Goal: Task Accomplishment & Management: Complete application form

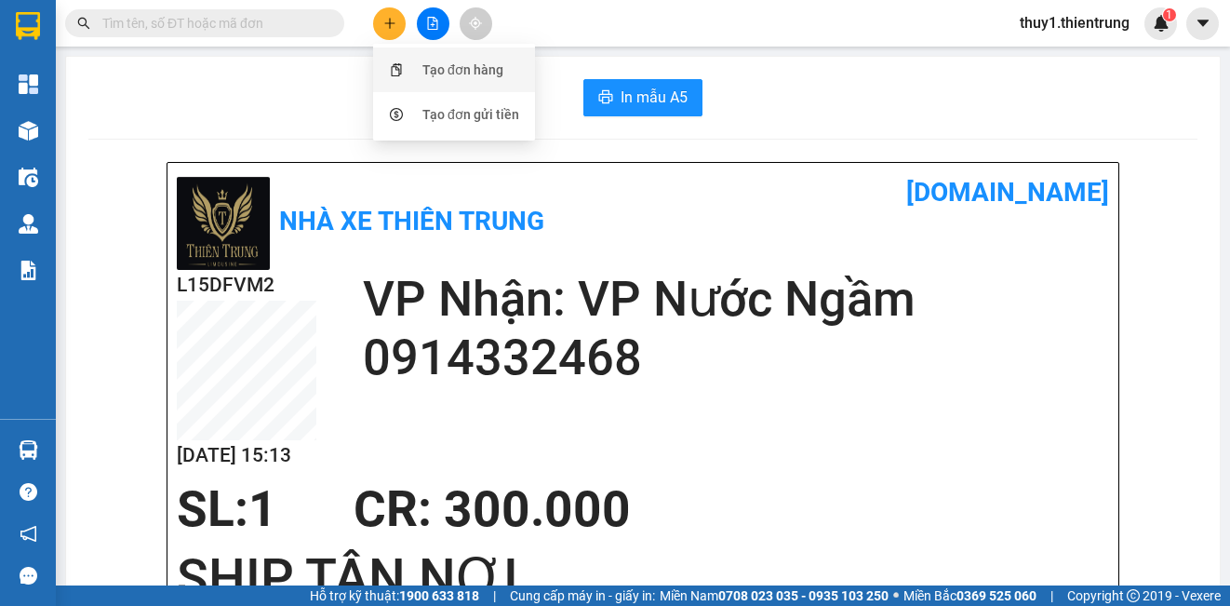
click at [396, 68] on icon "snippets" at bounding box center [396, 69] width 13 height 13
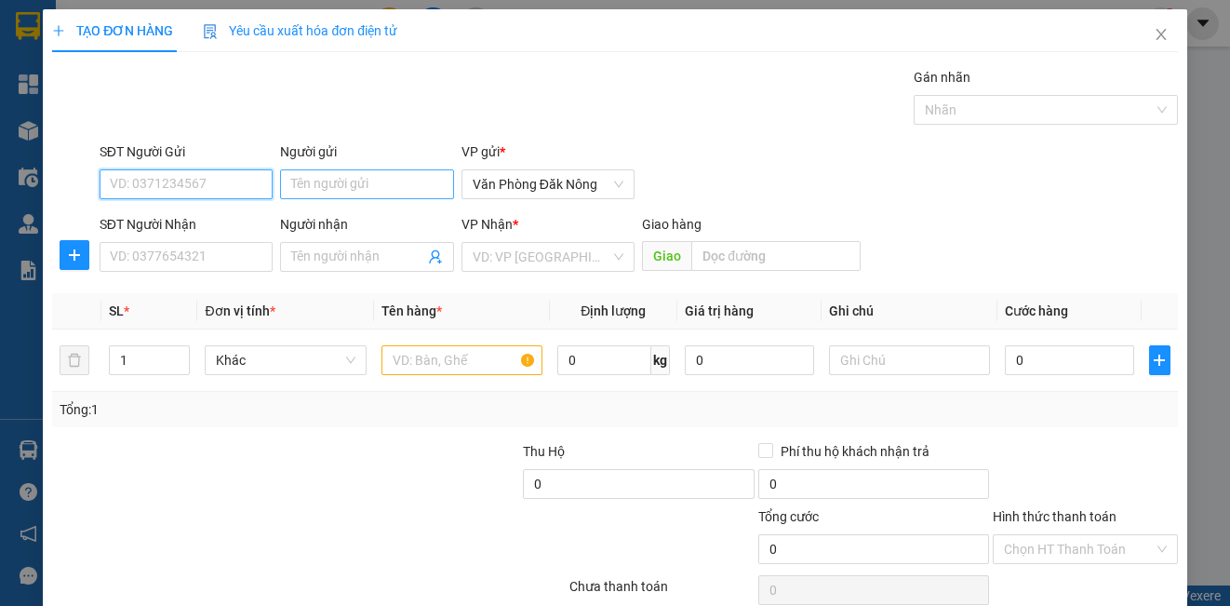
drag, startPoint x: 235, startPoint y: 183, endPoint x: 430, endPoint y: 187, distance: 194.5
click at [266, 184] on input "SĐT Người Gửi" at bounding box center [186, 184] width 173 height 30
type input "0964017777"
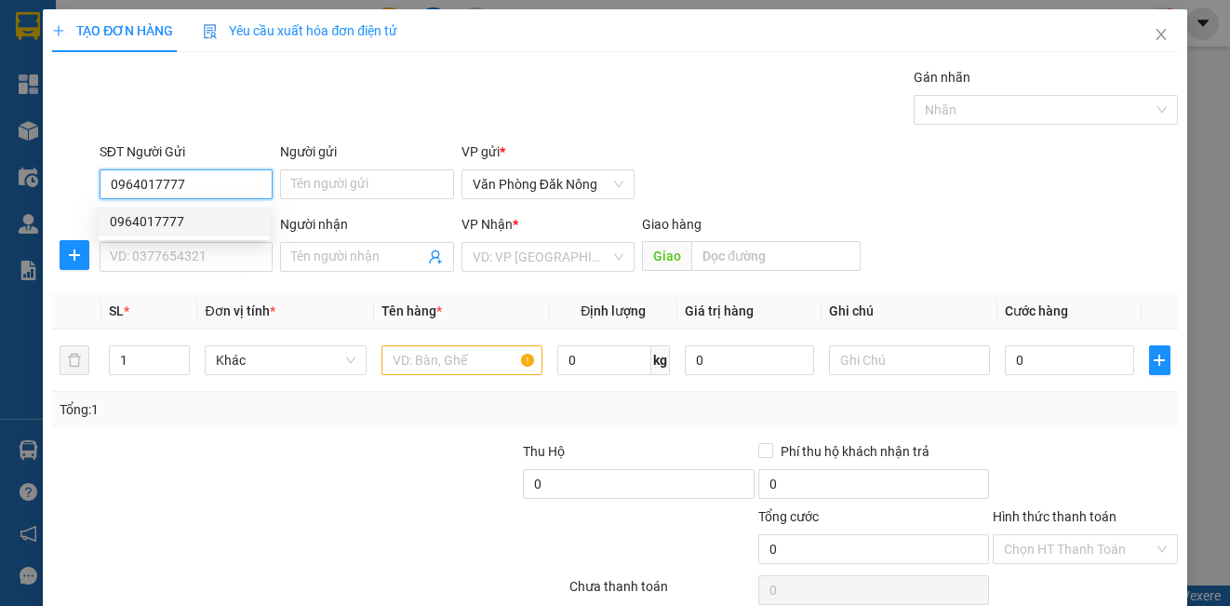
click at [152, 218] on div "0964017777" at bounding box center [184, 221] width 149 height 20
type input "0971650778"
type input "QUANG"
type input "ĐG TRÁNH THANH HÓA"
type input "150.000"
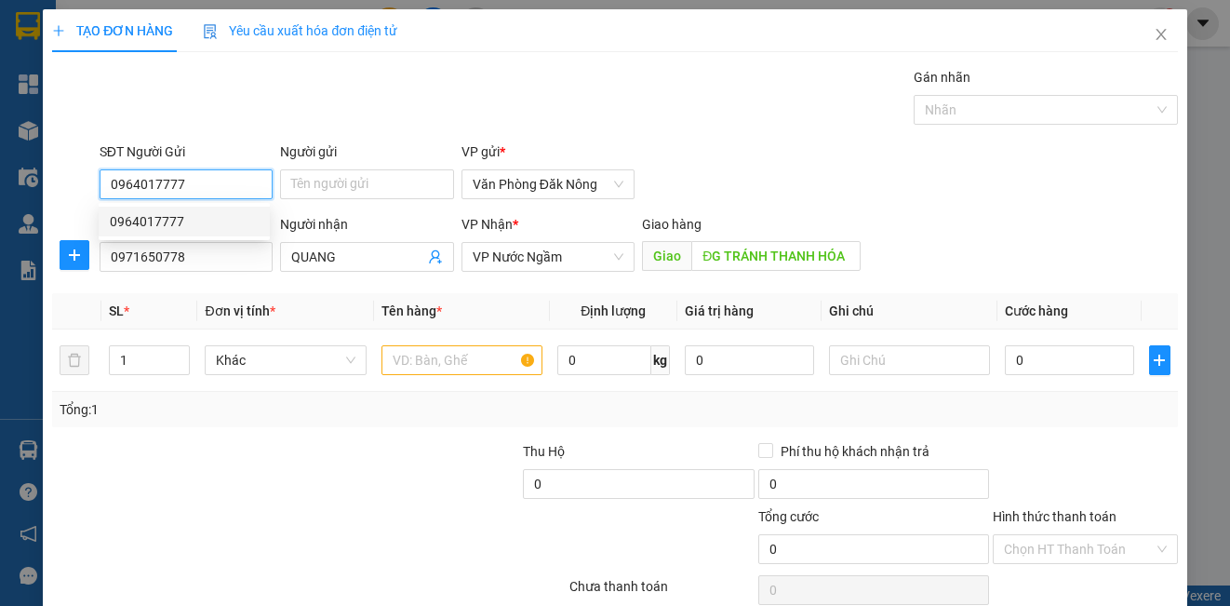
type input "150.000"
type input "0964017777"
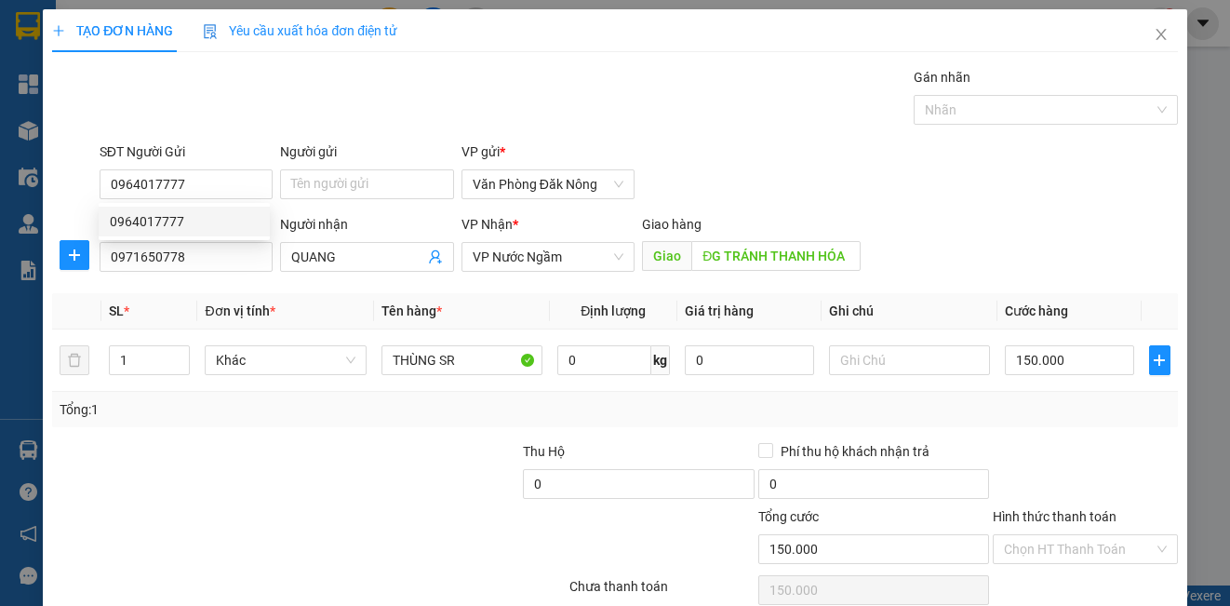
click at [196, 273] on div "SĐT Người Nhận 0971650778" at bounding box center [186, 246] width 173 height 65
click at [198, 265] on input "0971650778" at bounding box center [186, 257] width 173 height 30
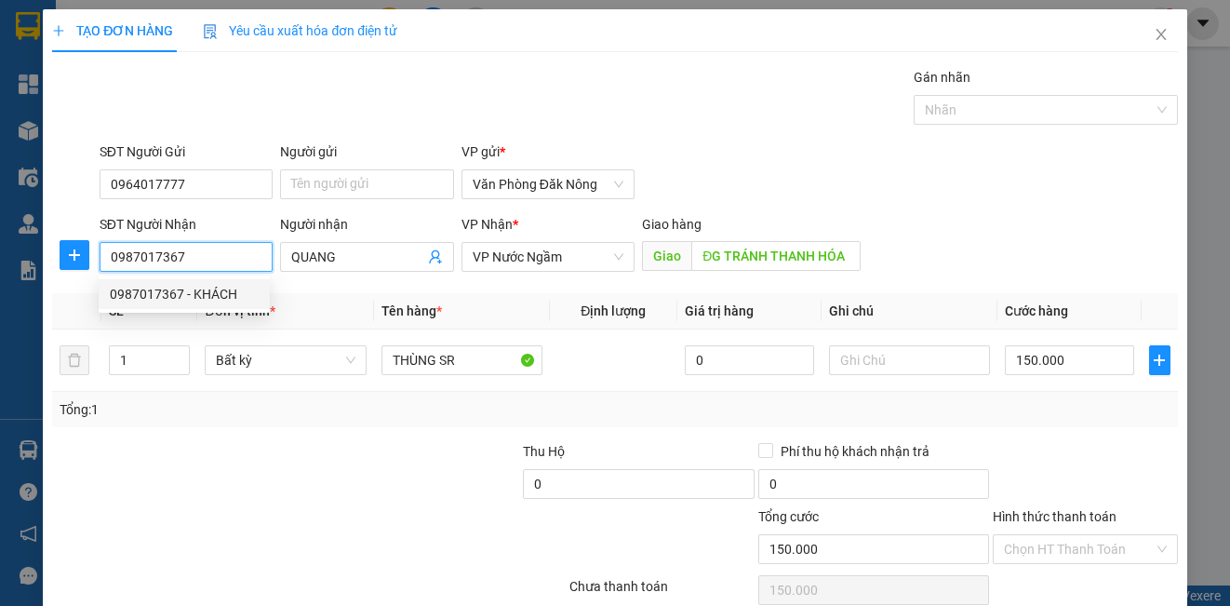
type input "0987017367"
click at [207, 310] on div "0987017367 0987017367 - KHÁCH" at bounding box center [184, 293] width 171 height 37
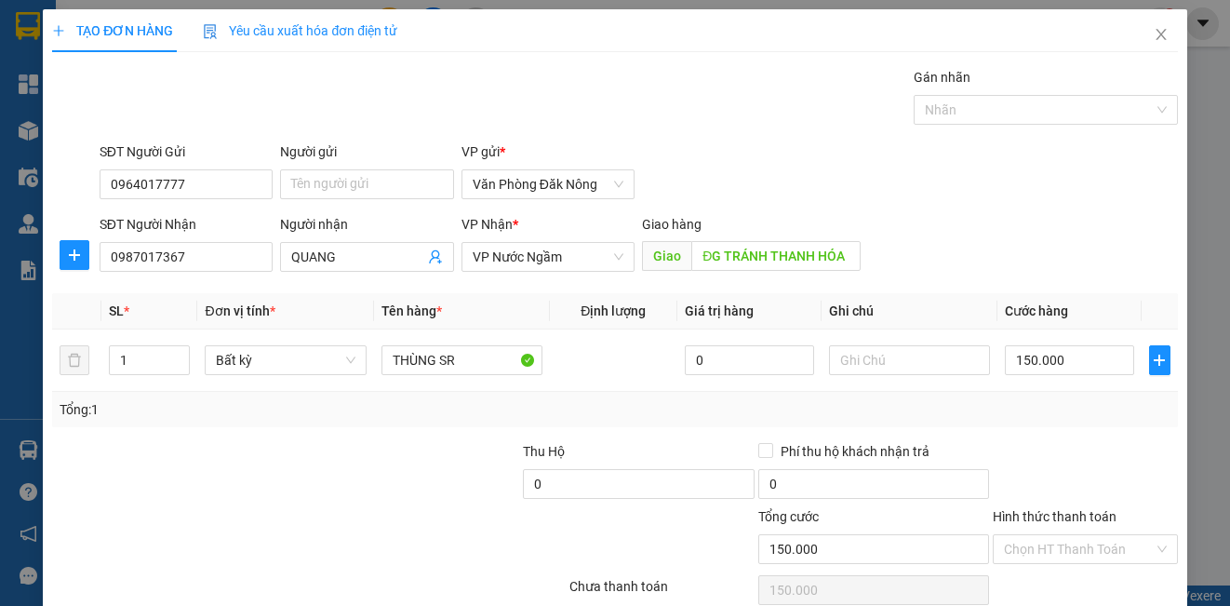
click at [214, 294] on th "Đơn vị tính *" at bounding box center [285, 311] width 176 height 36
click at [896, 263] on div "SĐT Người Nhận 0987017367 Người nhận QUANG VP Nhận * VP Nước Ngầm Giao hàng G…" at bounding box center [639, 246] width 1086 height 65
click at [953, 242] on div "SĐT Người Nhận 0987017367 Người nhận QUANG VP Nhận * VP Nước Ngầm Giao hàng G…" at bounding box center [639, 246] width 1086 height 65
drag, startPoint x: 968, startPoint y: 400, endPoint x: 1220, endPoint y: 486, distance: 265.4
click at [973, 400] on div "Tổng: 1" at bounding box center [615, 409] width 1110 height 20
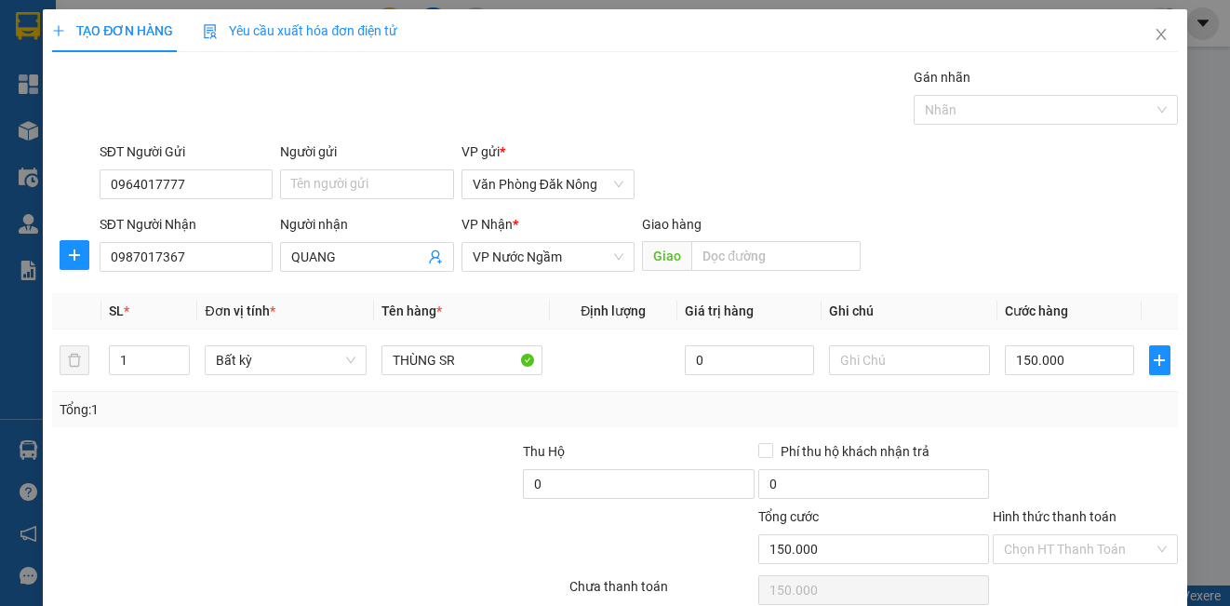
scroll to position [83, 0]
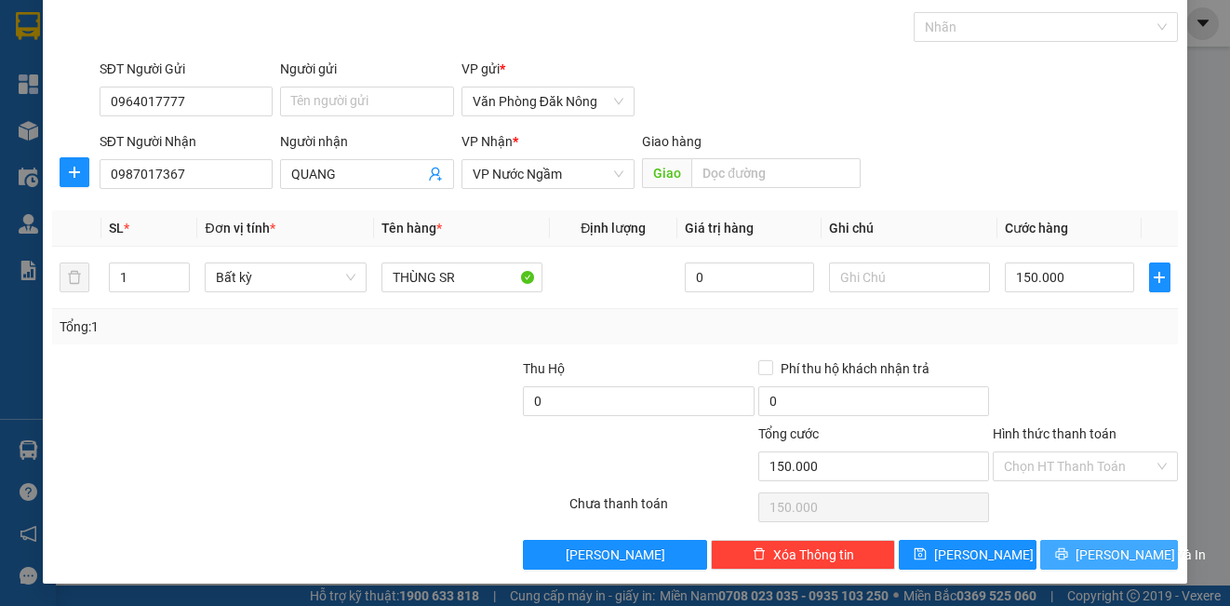
click at [1107, 556] on span "[PERSON_NAME] và In" at bounding box center [1140, 554] width 130 height 20
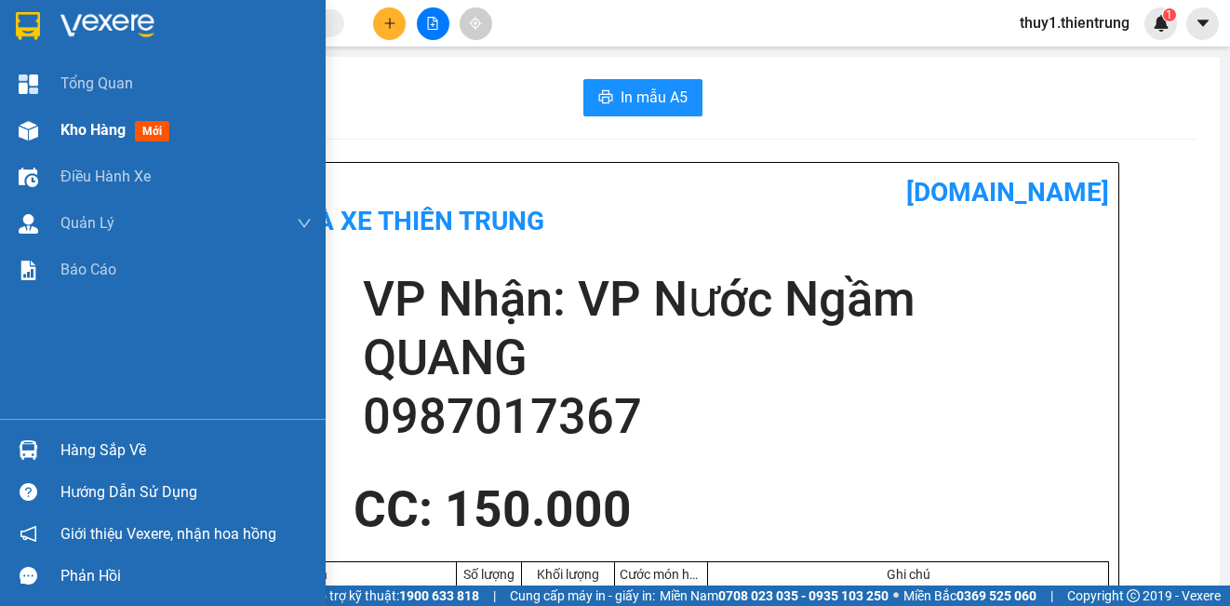
click at [16, 127] on div "Kho hàng mới" at bounding box center [163, 130] width 326 height 47
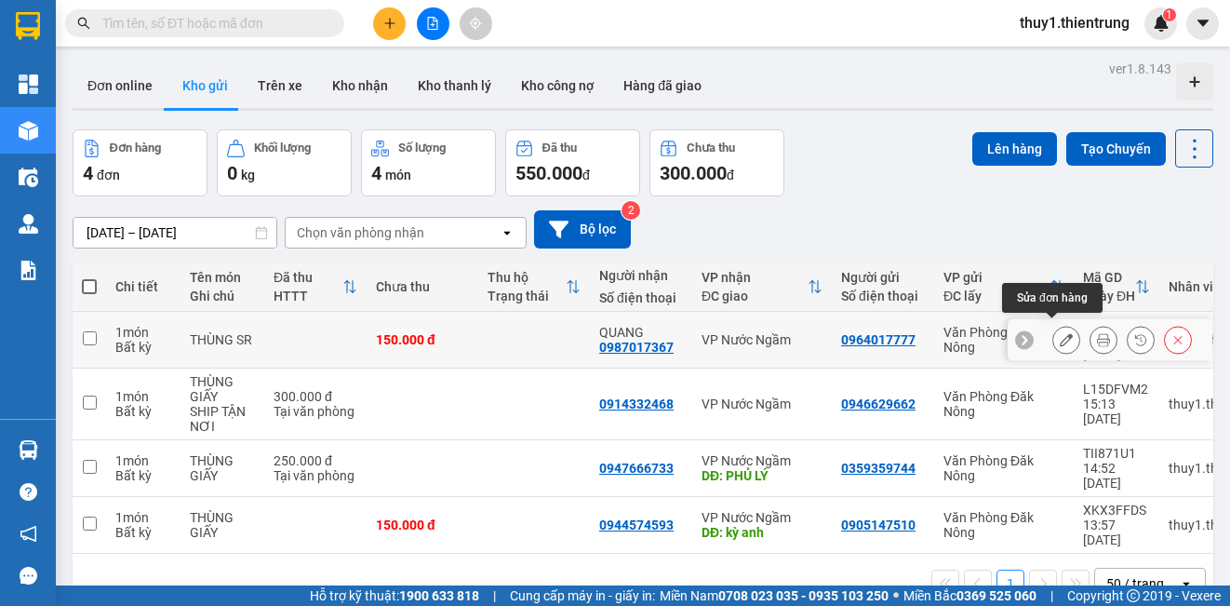
click at [1060, 333] on icon at bounding box center [1066, 339] width 13 height 13
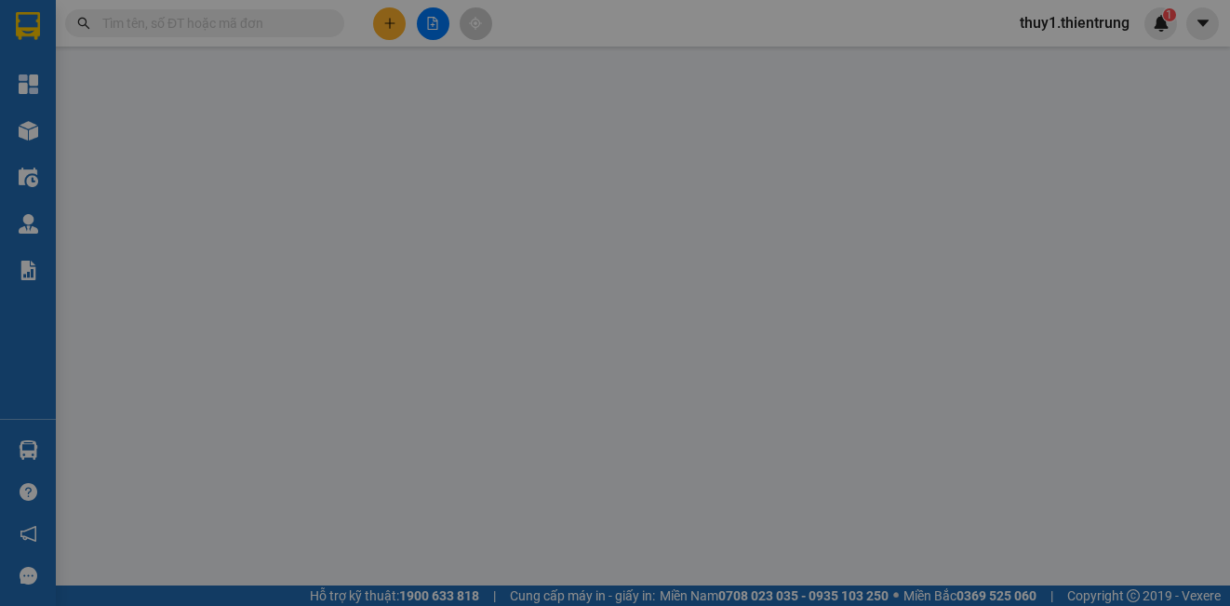
type input "0964017777"
type input "0987017367"
type input "QUANG"
type input "150.000"
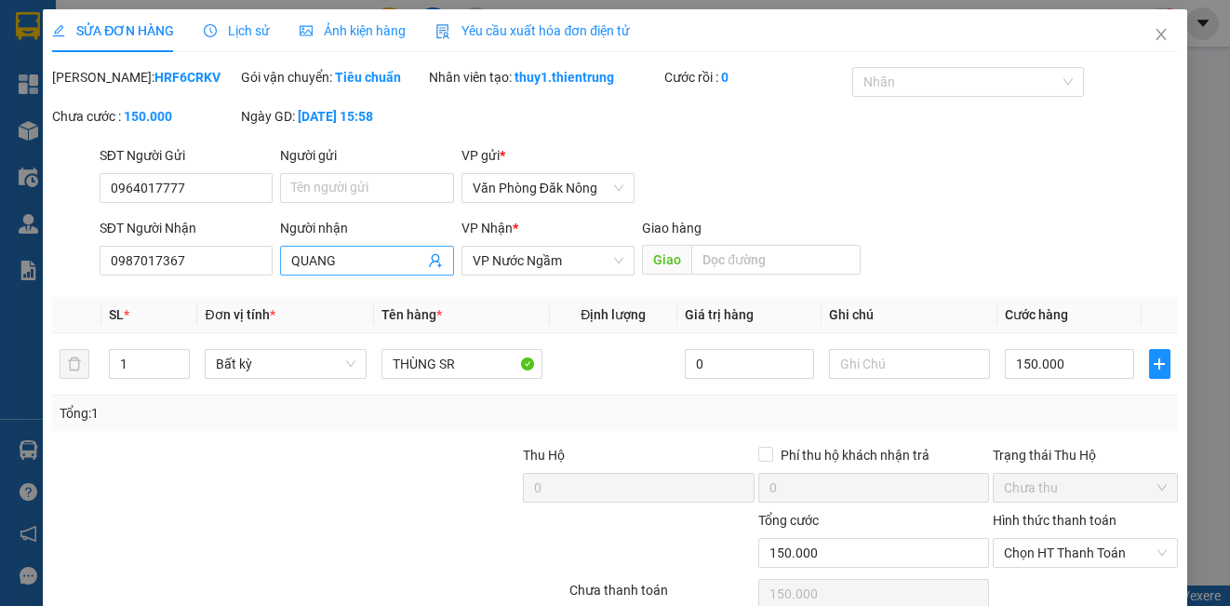
click at [376, 271] on input "QUANG" at bounding box center [357, 260] width 132 height 20
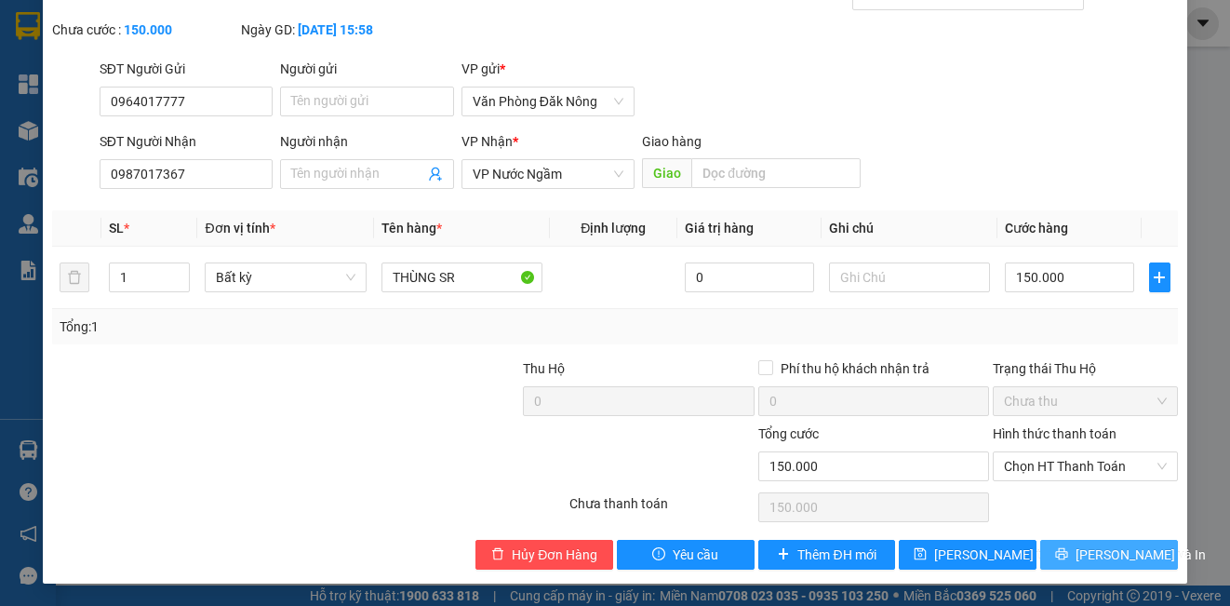
click at [1115, 555] on span "[PERSON_NAME] và In" at bounding box center [1140, 554] width 130 height 20
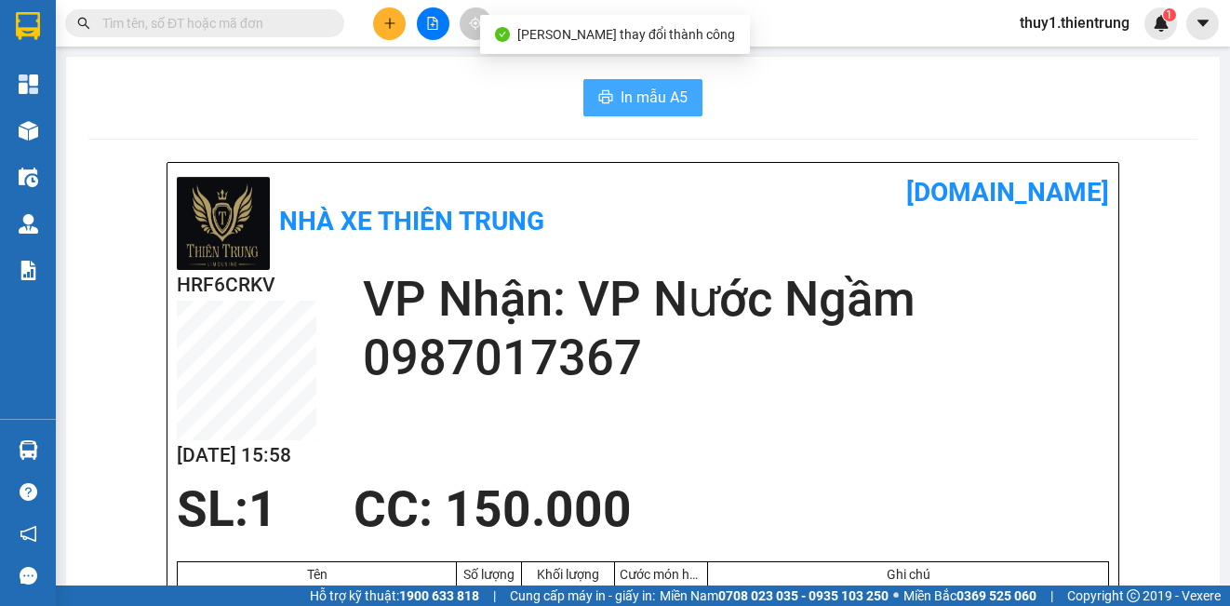
click at [676, 103] on span "In mẫu A5" at bounding box center [654, 97] width 67 height 23
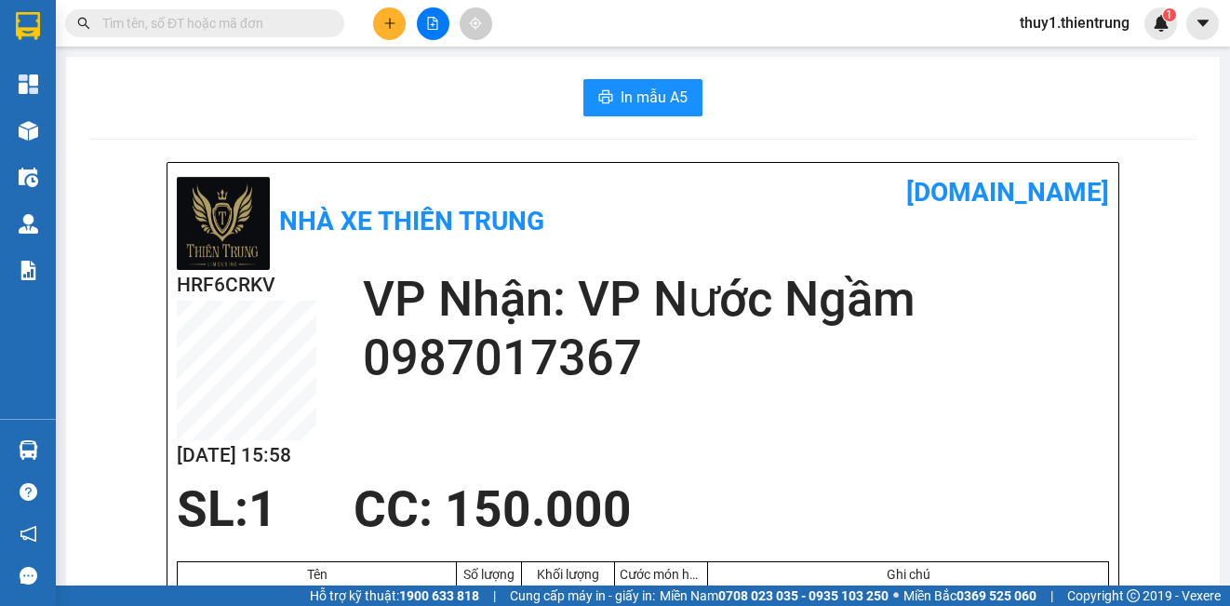
click at [433, 18] on icon "file-add" at bounding box center [432, 23] width 13 height 13
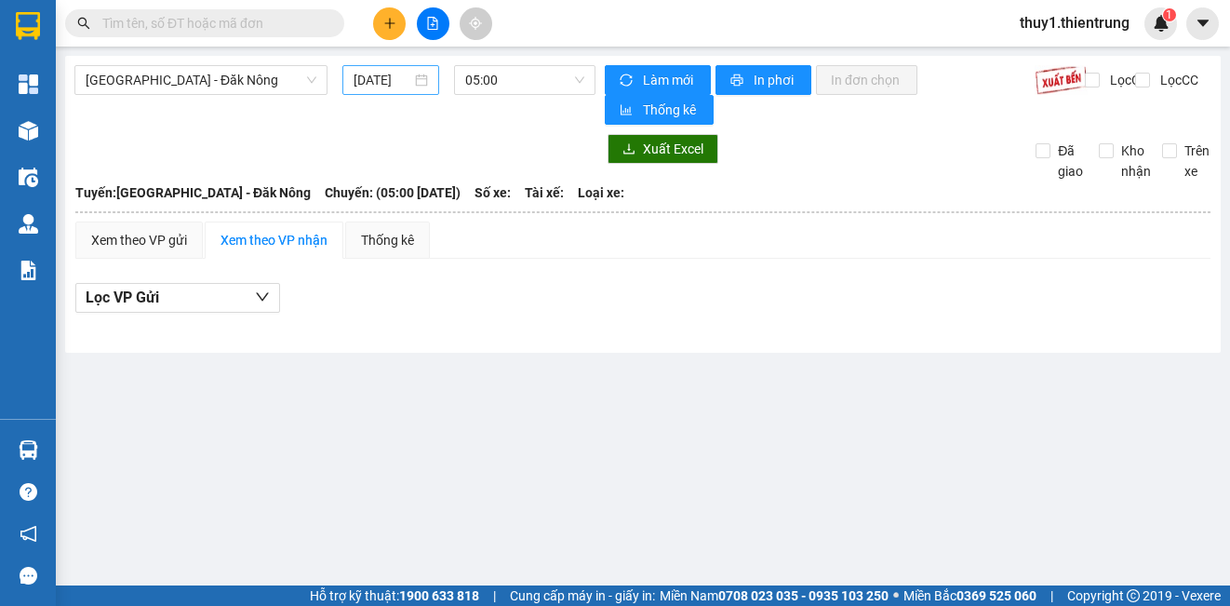
click at [357, 79] on input "[DATE]" at bounding box center [383, 80] width 58 height 20
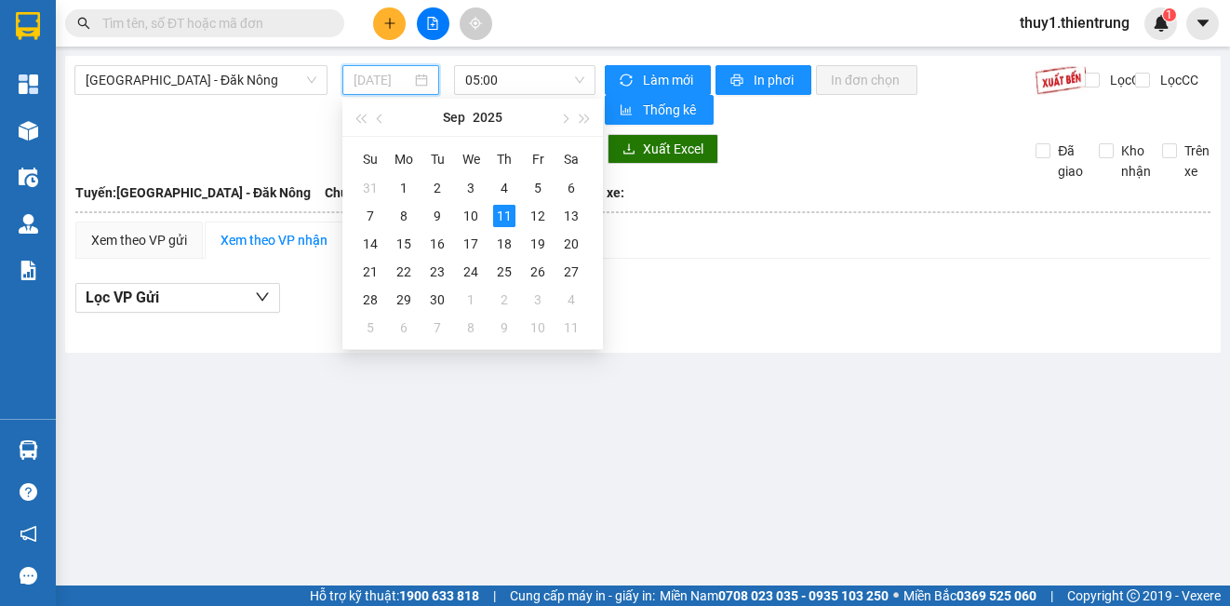
type input "[DATE]"
click at [546, 83] on span "05:00" at bounding box center [524, 80] width 119 height 28
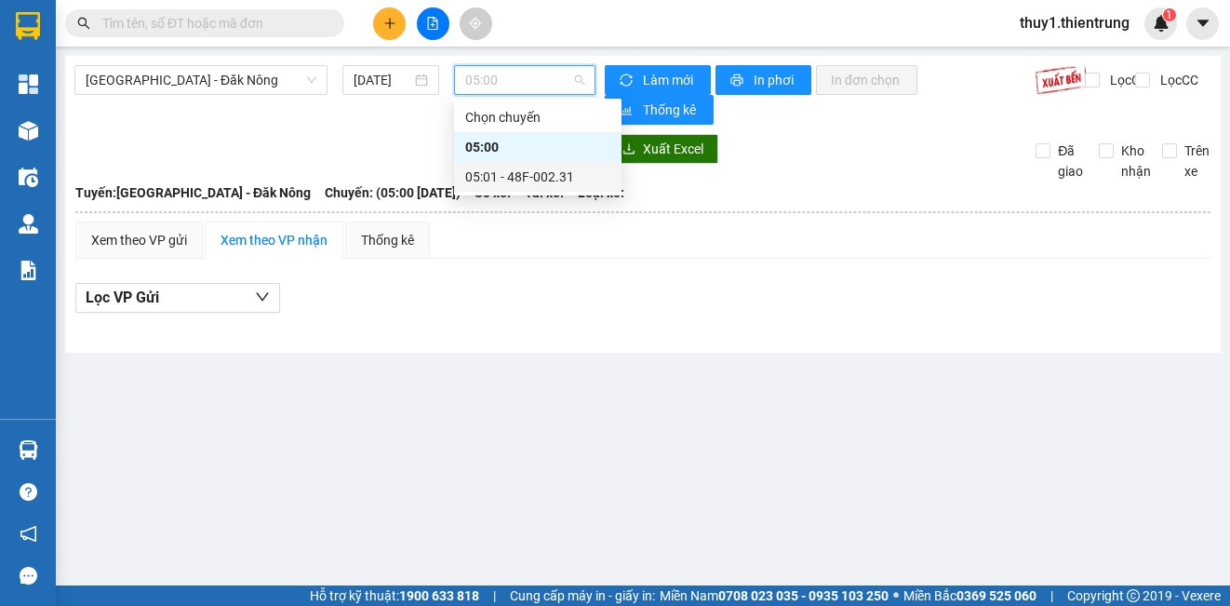
click at [562, 178] on div "05:01 - 48F-002.31" at bounding box center [537, 177] width 145 height 20
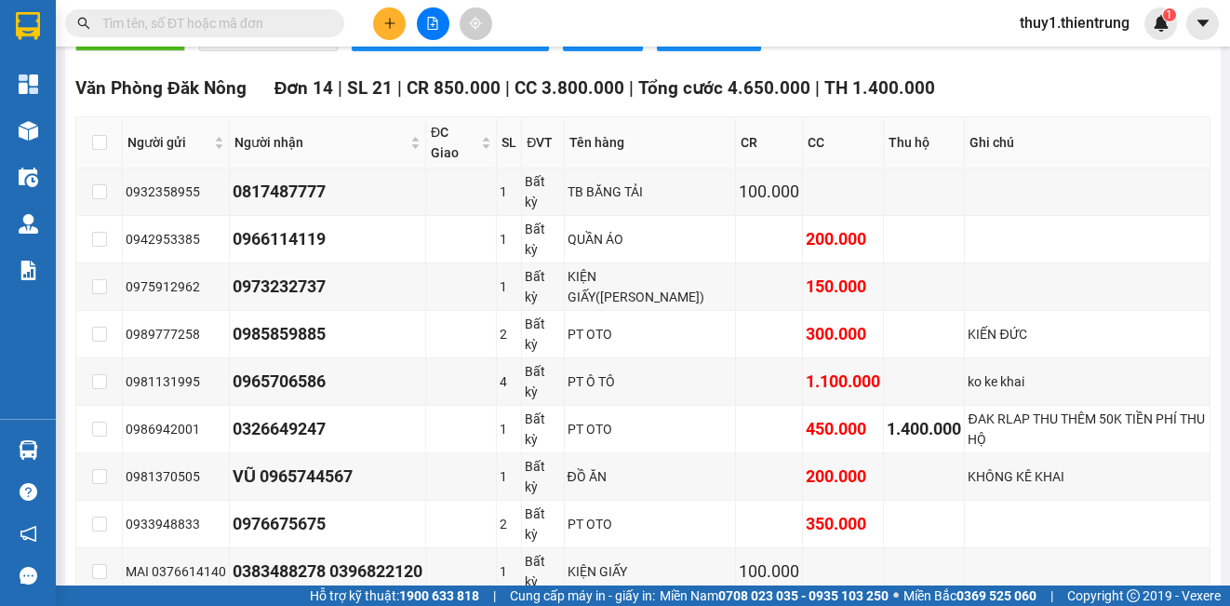
scroll to position [651, 0]
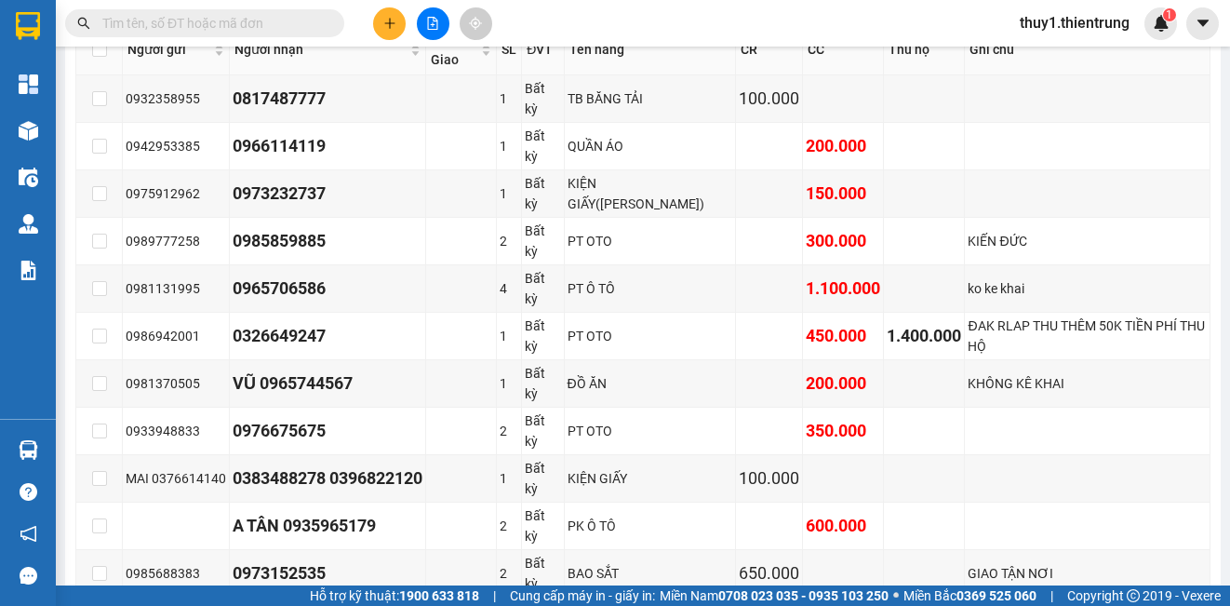
click at [386, 22] on icon "plus" at bounding box center [389, 23] width 13 height 13
click at [403, 69] on div at bounding box center [395, 70] width 23 height 20
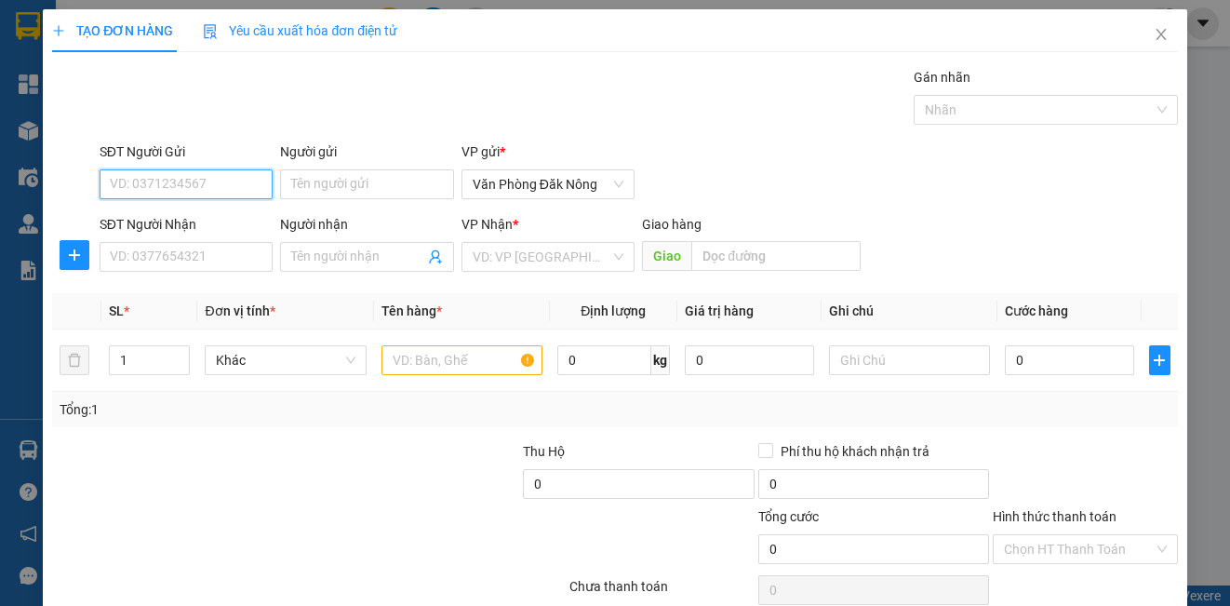
click at [264, 177] on input "SĐT Người Gửi" at bounding box center [186, 184] width 173 height 30
type input "0917466879"
click at [127, 207] on div "0917466879" at bounding box center [184, 222] width 171 height 30
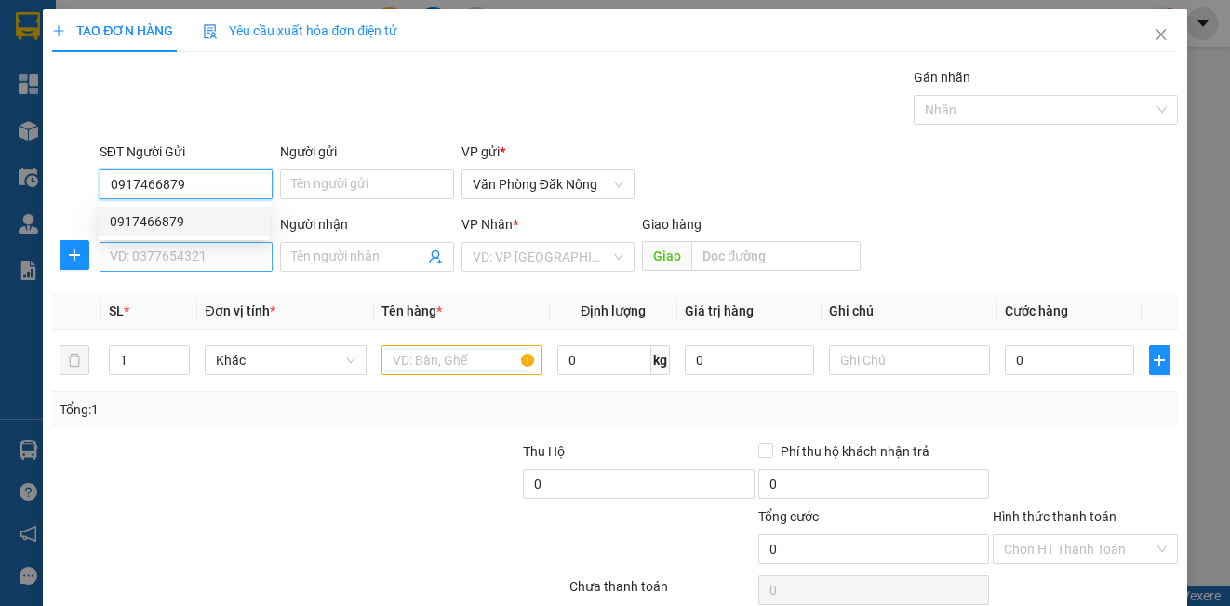
type input "0829133345"
type input "BIG C THANH HOÁ"
type input "1.425.000"
type input "150.000"
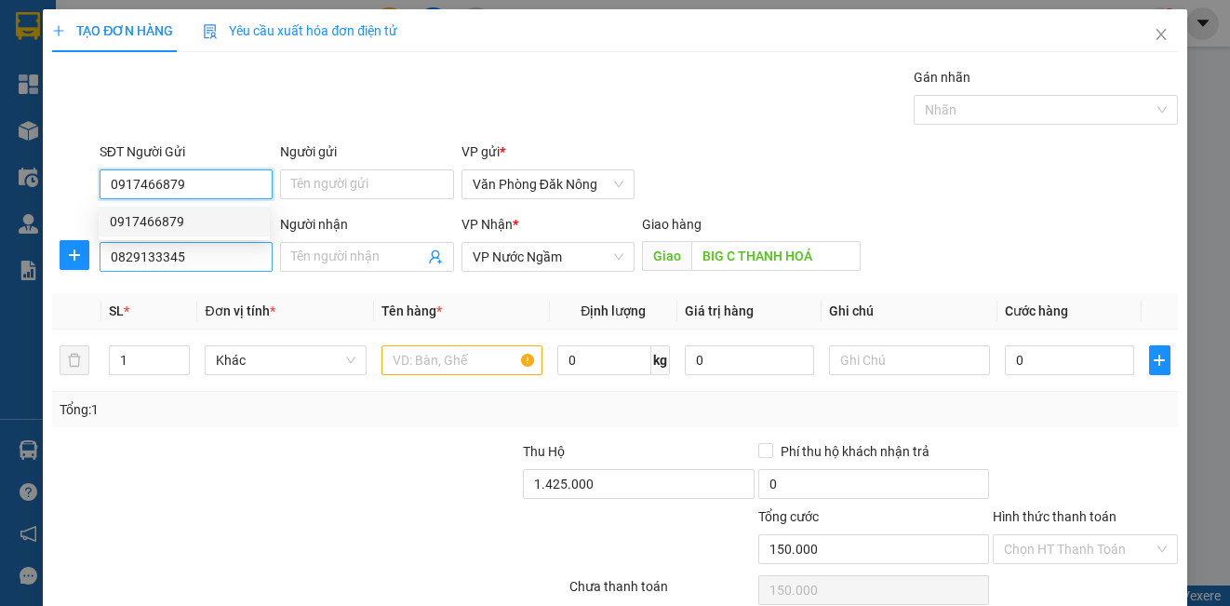
type input "0917466879"
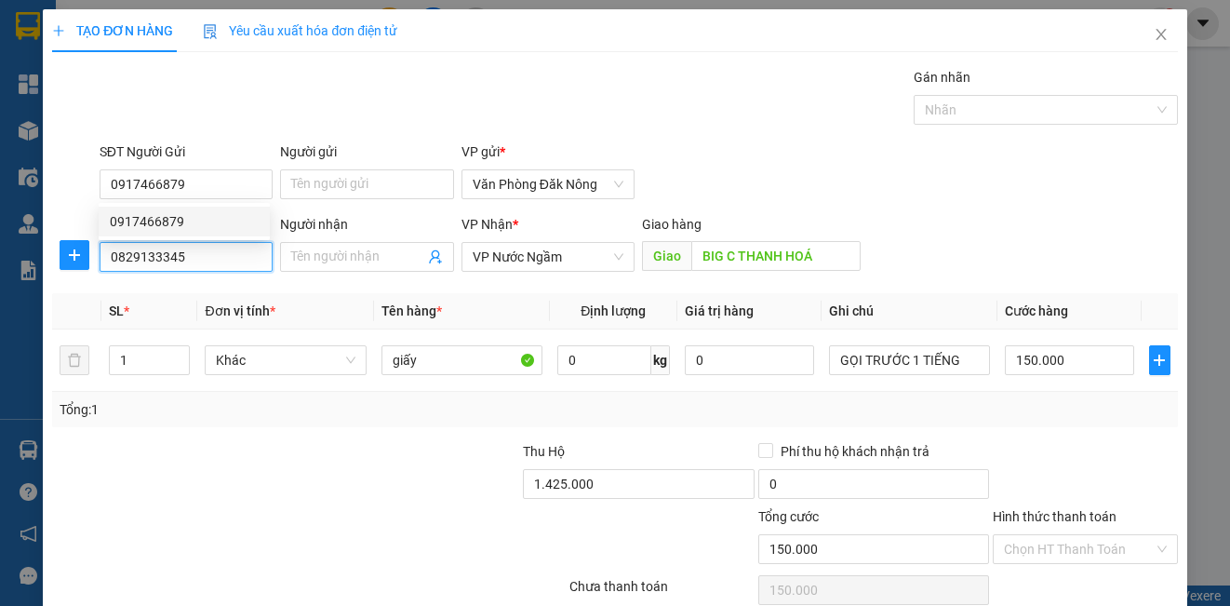
click at [234, 260] on input "0829133345" at bounding box center [186, 257] width 173 height 30
type input "0329071762"
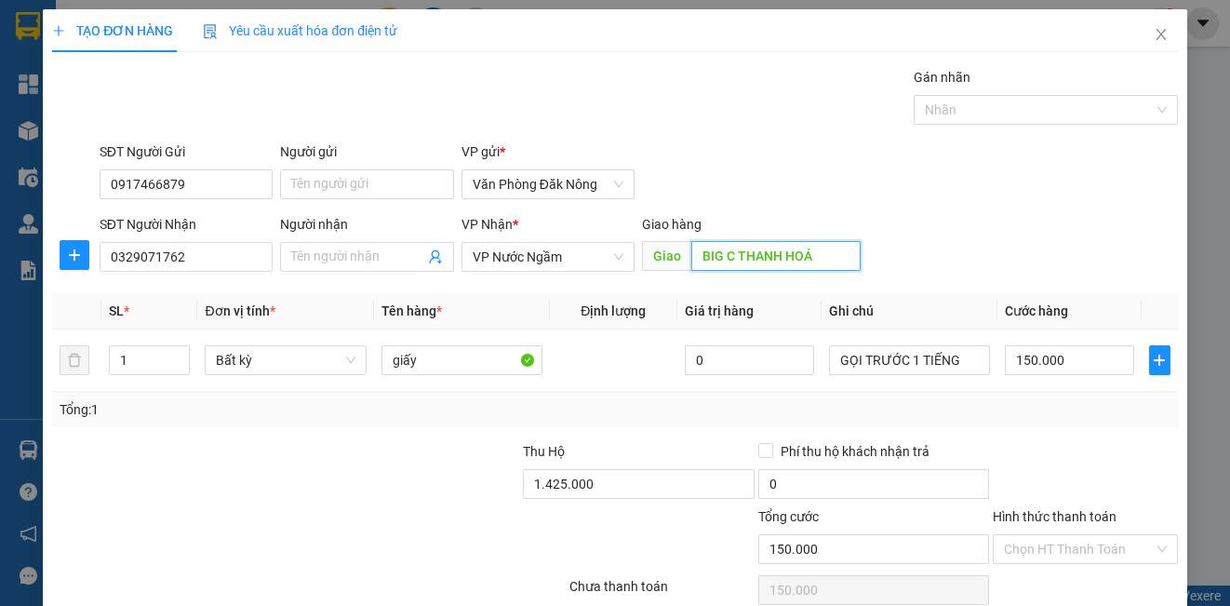
click at [823, 259] on input "BIG C THANH HOÁ" at bounding box center [775, 256] width 169 height 30
drag, startPoint x: 411, startPoint y: 457, endPoint x: 432, endPoint y: 452, distance: 21.0
click at [432, 452] on div at bounding box center [403, 473] width 235 height 65
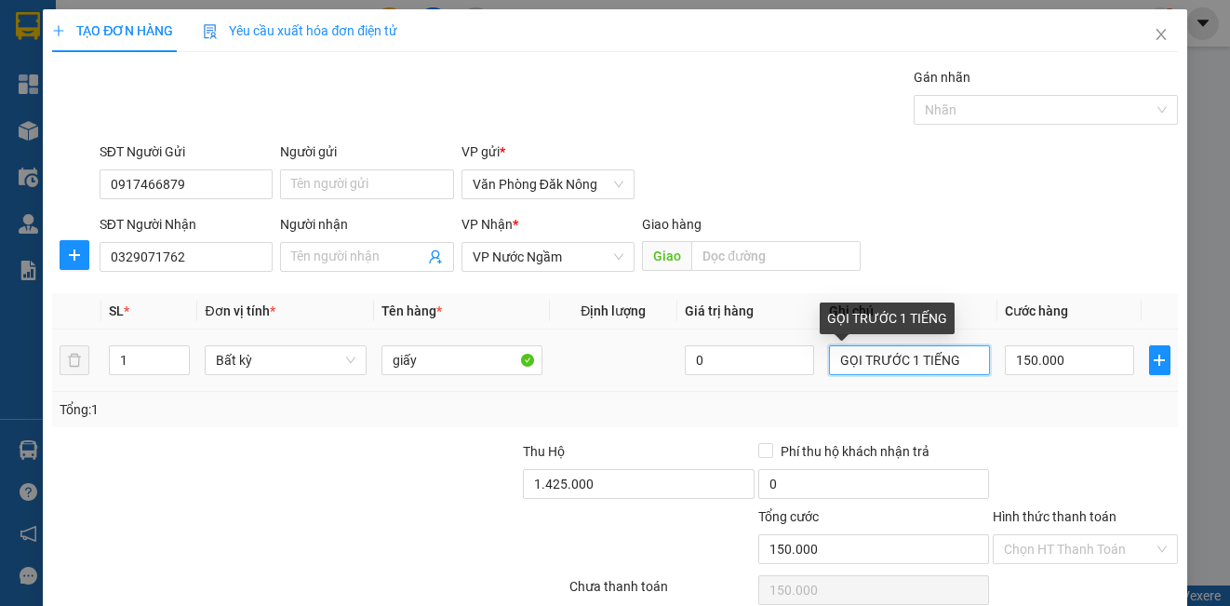
drag, startPoint x: 965, startPoint y: 354, endPoint x: 590, endPoint y: 377, distance: 375.6
click at [590, 377] on tr "1 Bất kỳ giấy 0 GỌI TRƯỚC 1 TIẾNG 150.000" at bounding box center [614, 360] width 1125 height 62
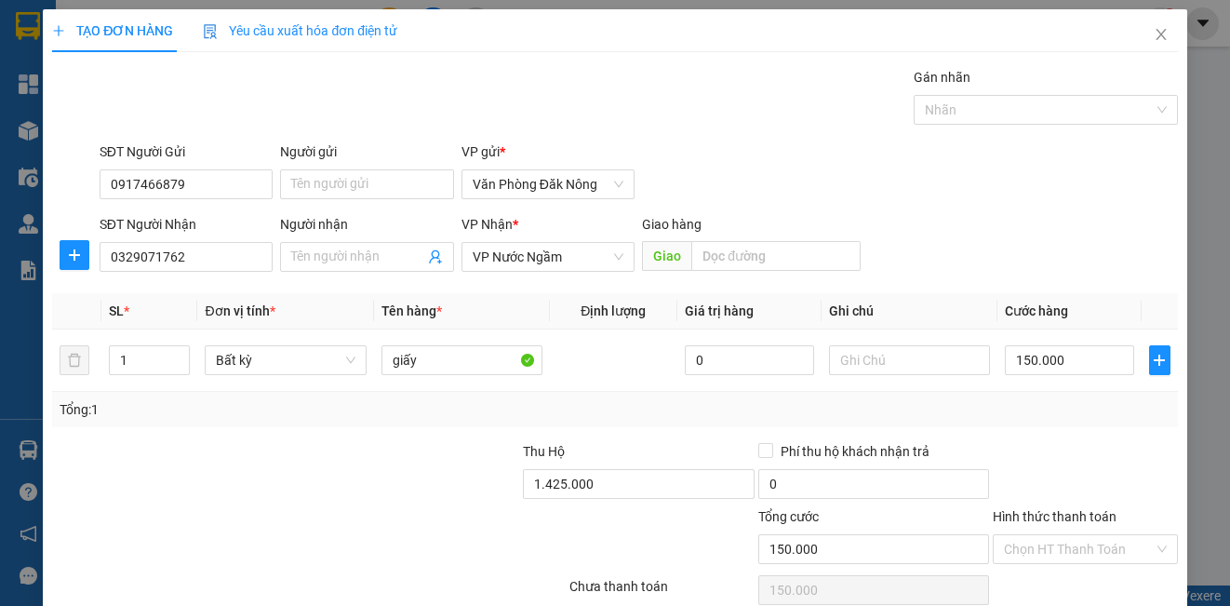
click at [853, 397] on div "Tổng: 1" at bounding box center [614, 409] width 1125 height 35
click at [1091, 358] on input "150.000" at bounding box center [1069, 360] width 129 height 30
type input "2"
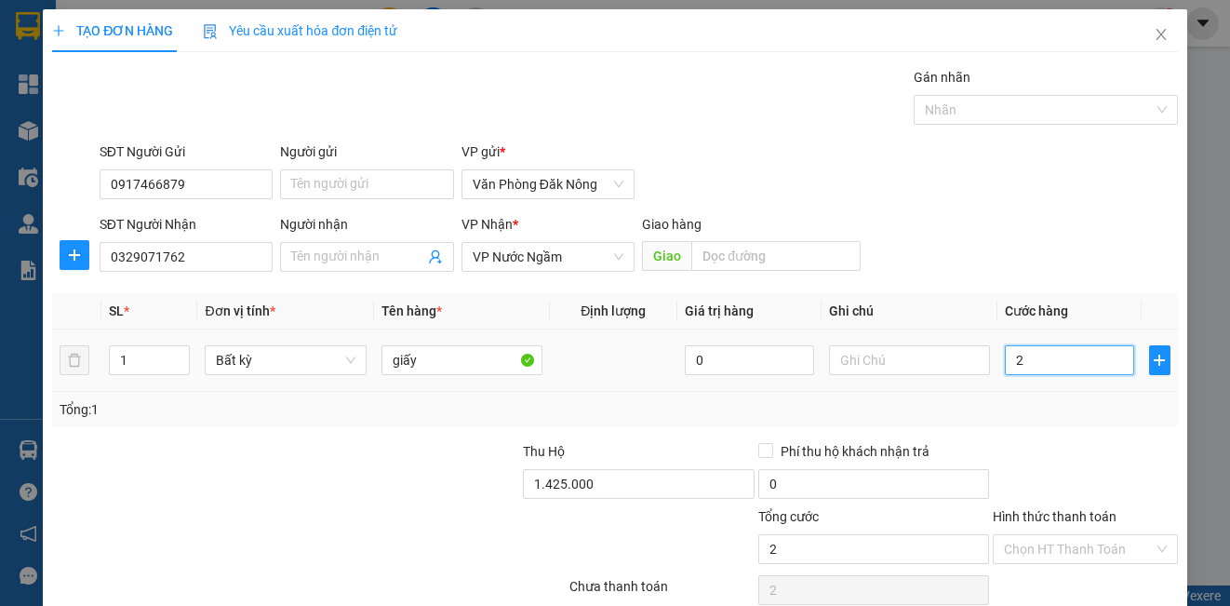
type input "20"
type input "200"
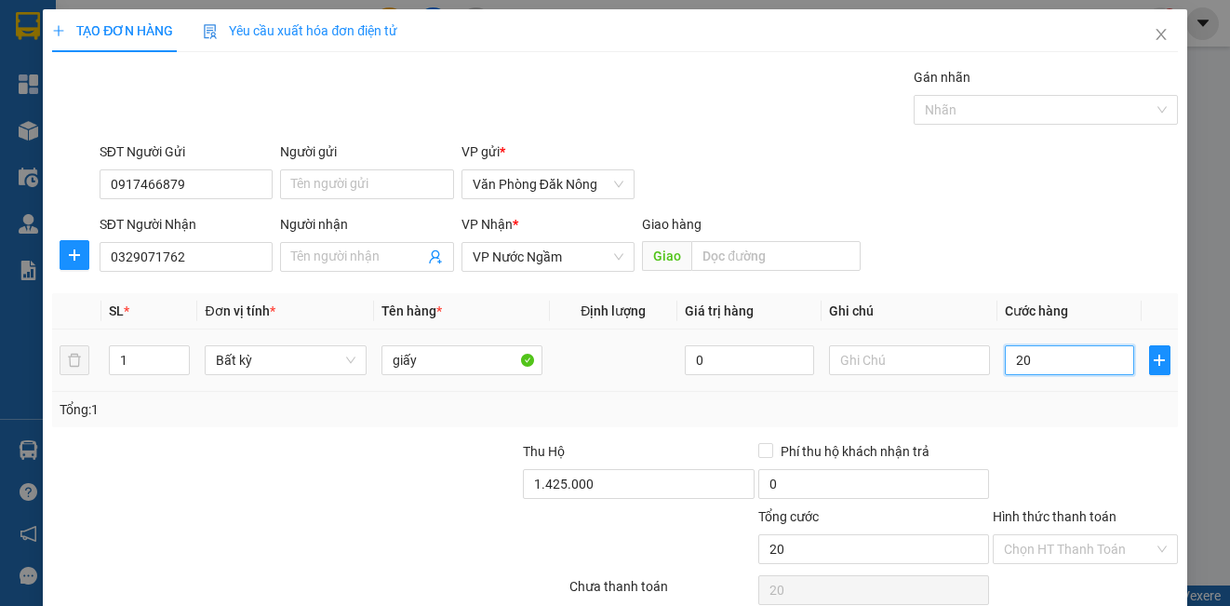
type input "200"
type input "2.000"
type input "20.000"
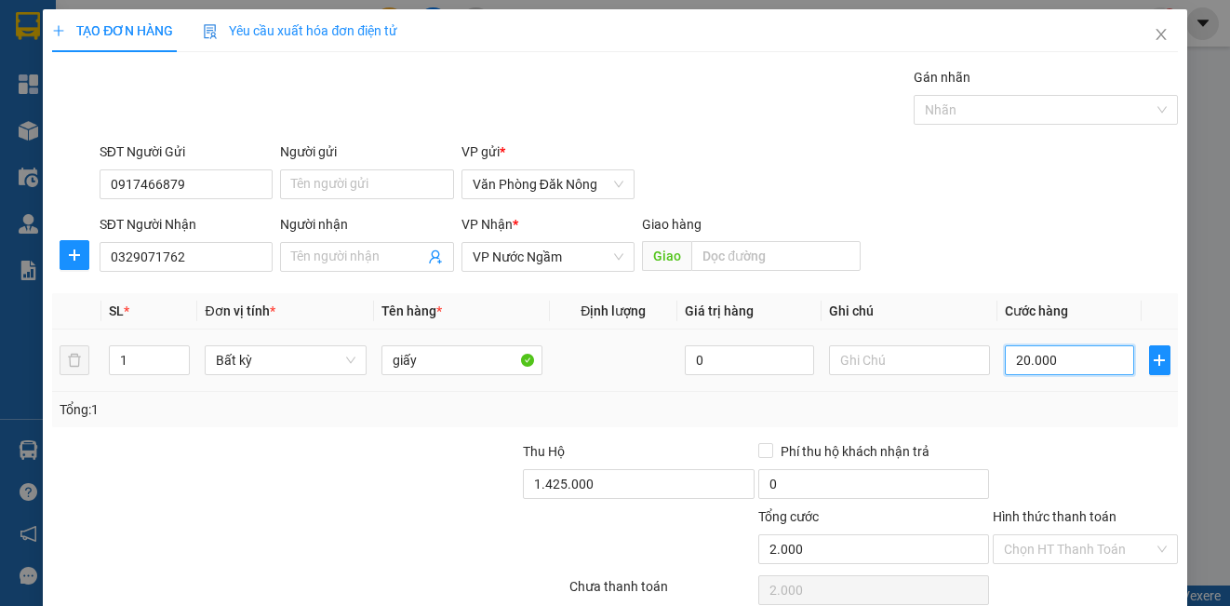
type input "20.000"
type input "200.000"
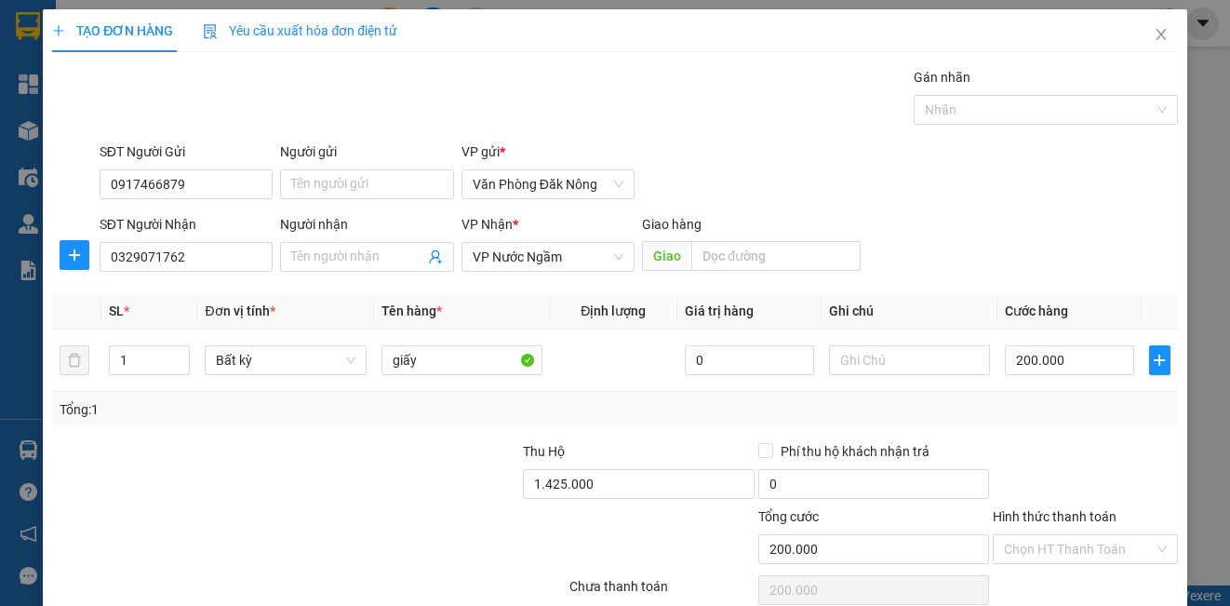
click at [1113, 431] on div "Transit Pickup Surcharge Ids Transit Deliver Surcharge Ids Transit Deliver Surc…" at bounding box center [614, 359] width 1125 height 585
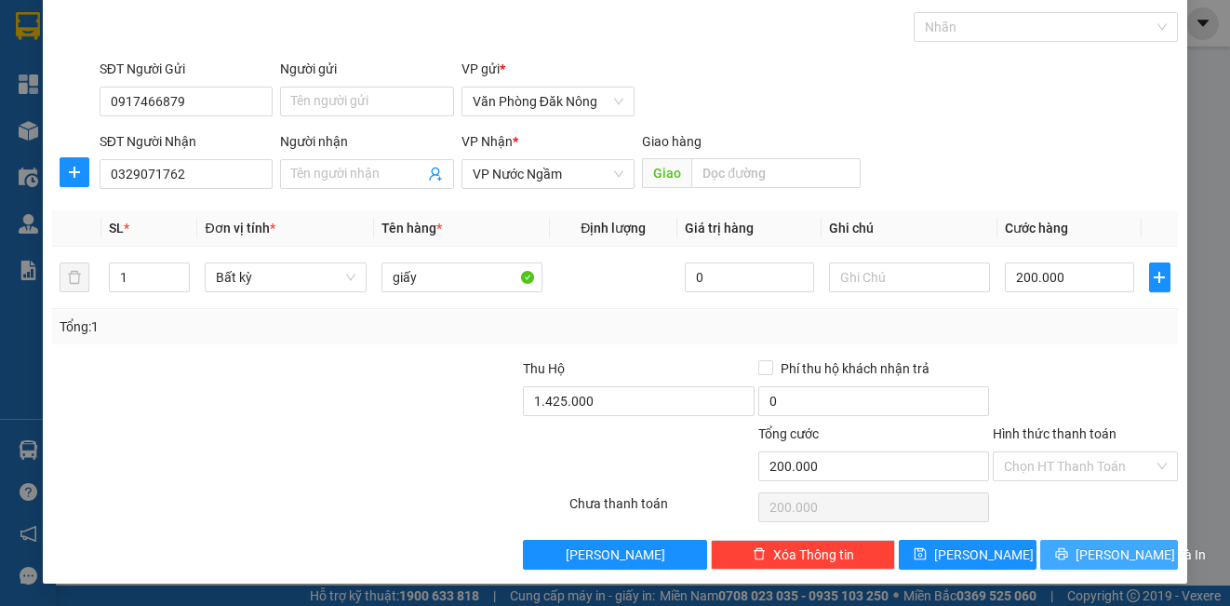
click at [1106, 559] on span "[PERSON_NAME] và In" at bounding box center [1140, 554] width 130 height 20
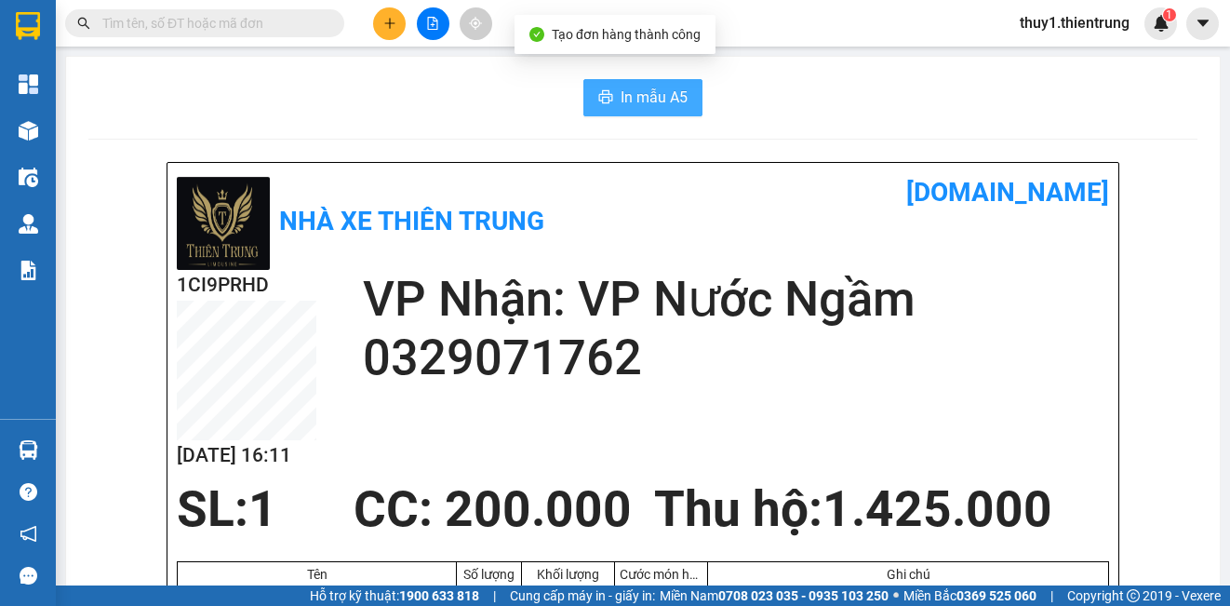
click at [666, 100] on span "In mẫu A5" at bounding box center [654, 97] width 67 height 23
click at [958, 401] on div "1CI9PRHD [DATE] 16:11 VP Nhận: VP Nước Ngầm 0329071762" at bounding box center [643, 375] width 932 height 211
click at [893, 418] on div "1CI9PRHD [DATE] 16:11 VP Nhận: VP Nước Ngầm 0329071762" at bounding box center [643, 375] width 932 height 211
click at [736, 380] on h2 "0329071762" at bounding box center [736, 357] width 746 height 59
drag, startPoint x: 690, startPoint y: 236, endPoint x: 454, endPoint y: 161, distance: 248.0
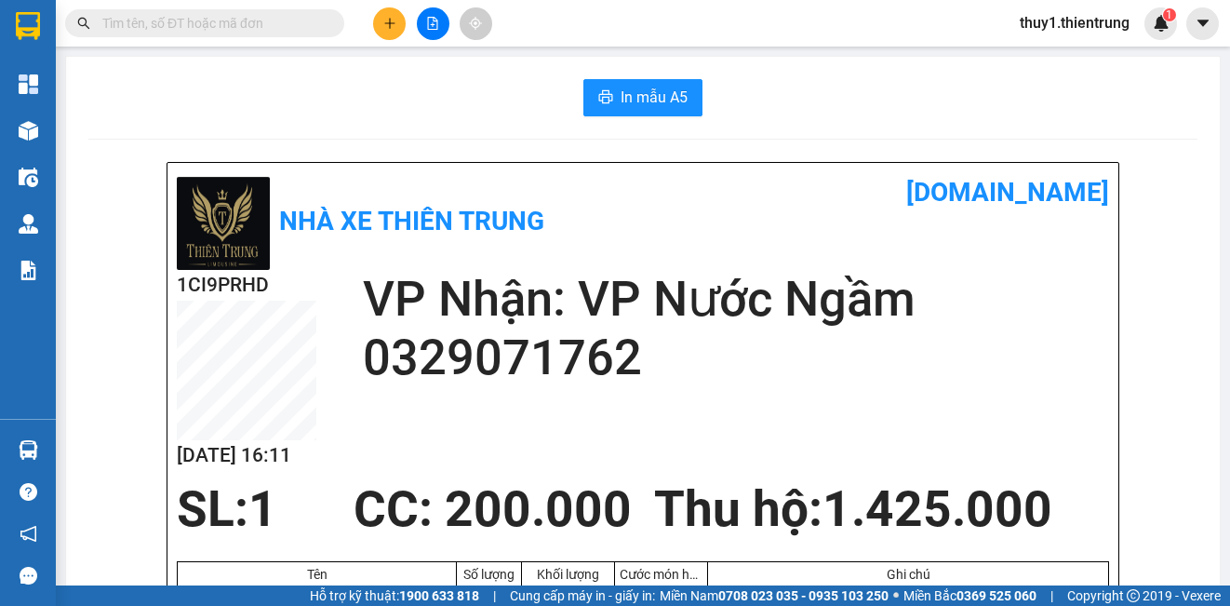
click at [681, 231] on div "Nhà xe Thiên Trung [DOMAIN_NAME]" at bounding box center [643, 221] width 932 height 98
click at [153, 103] on div "In mẫu A5" at bounding box center [642, 97] width 1109 height 37
click at [429, 27] on icon "file-add" at bounding box center [432, 23] width 13 height 13
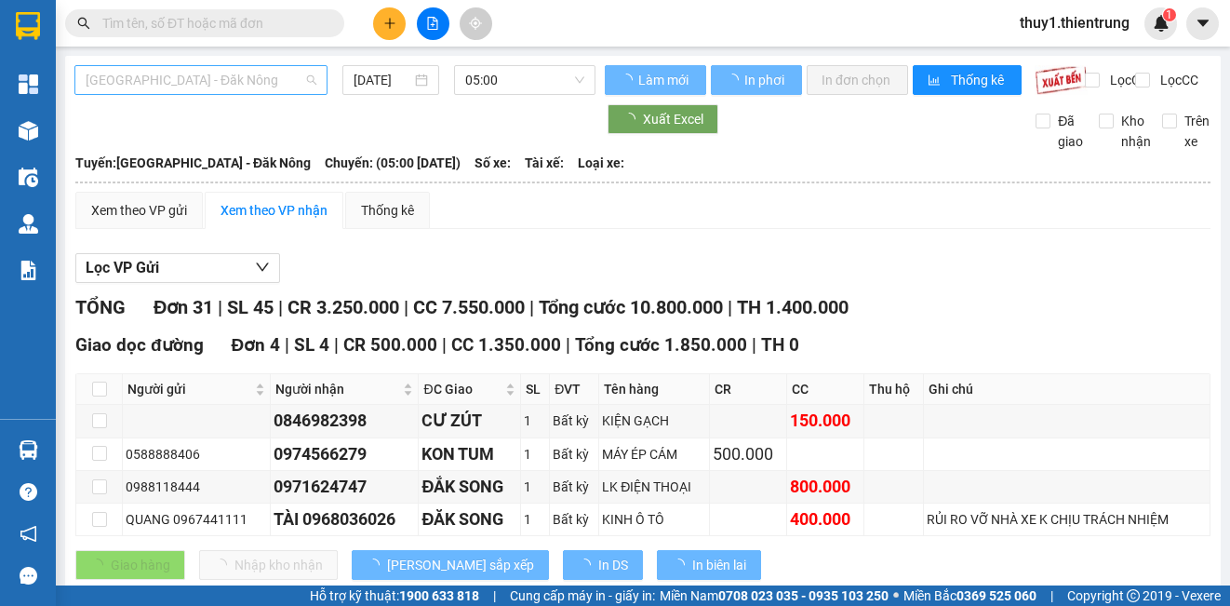
click at [154, 81] on span "[GEOGRAPHIC_DATA] - Đăk Nông" at bounding box center [201, 80] width 231 height 28
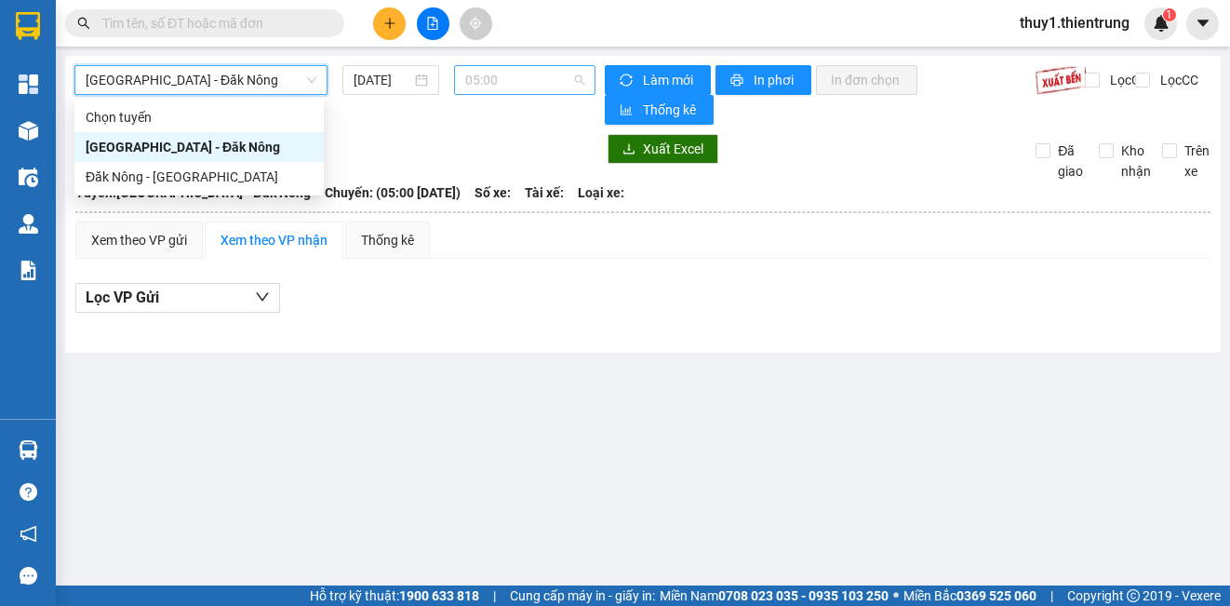
click at [498, 85] on span "05:00" at bounding box center [524, 80] width 119 height 28
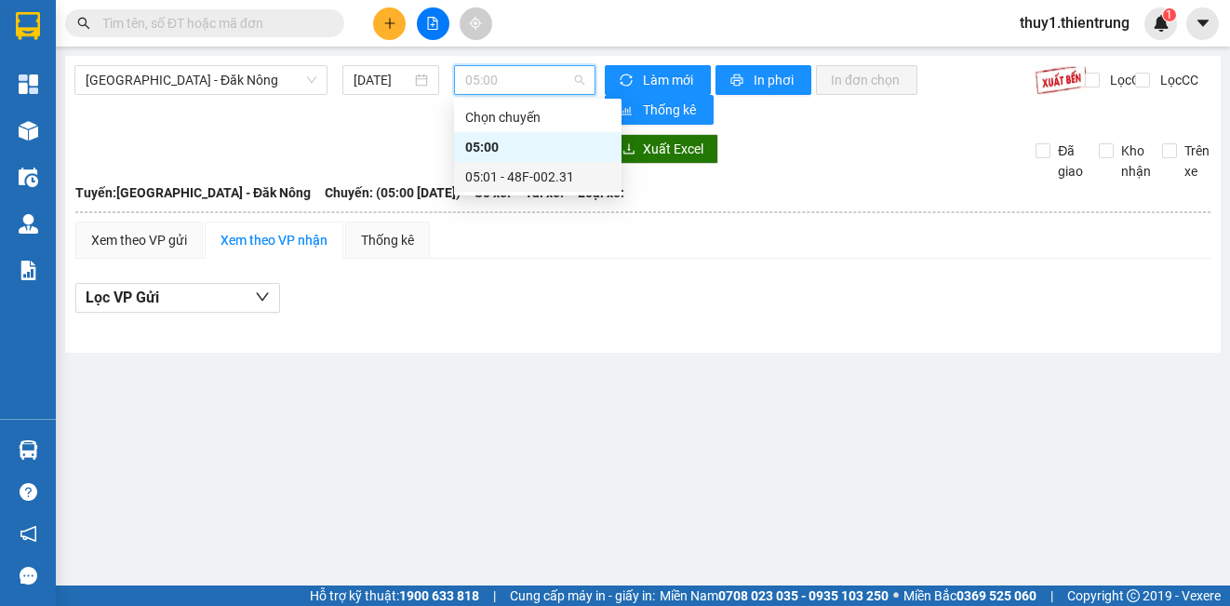
drag, startPoint x: 534, startPoint y: 188, endPoint x: 644, endPoint y: 341, distance: 188.0
click at [535, 187] on div "05:01 - 48F-002.31" at bounding box center [537, 177] width 167 height 30
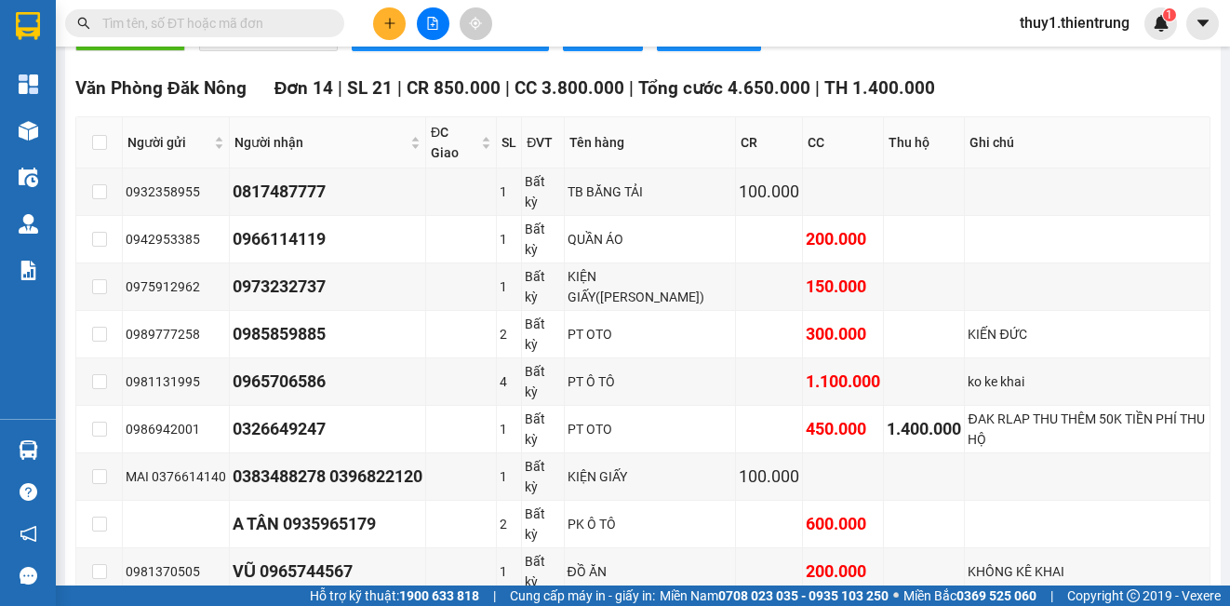
scroll to position [744, 0]
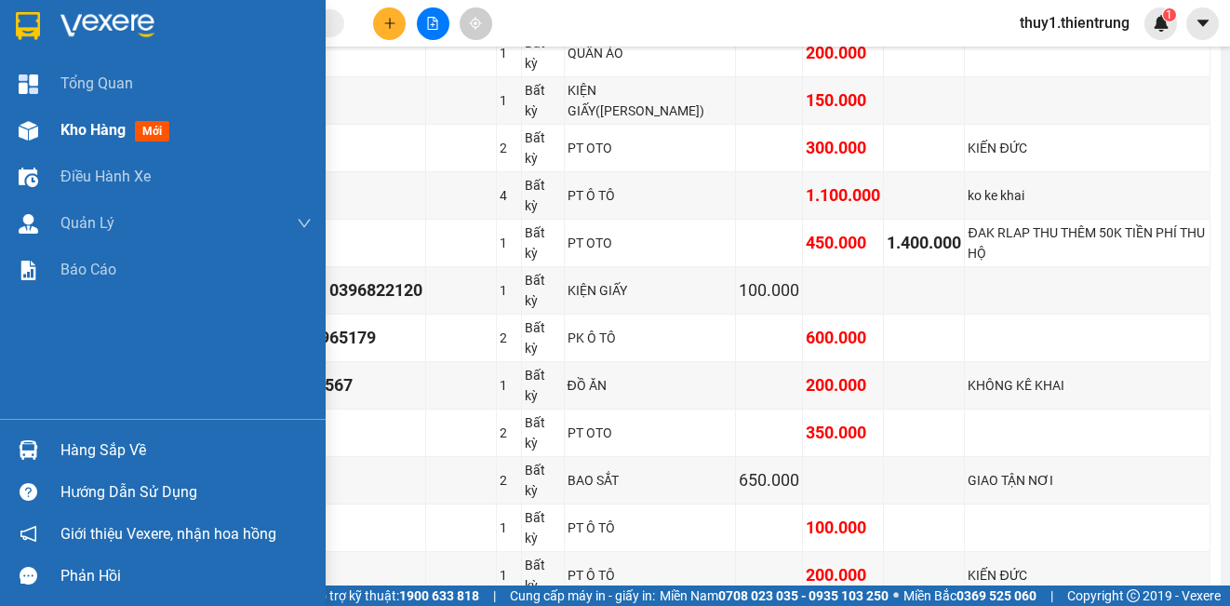
click at [29, 117] on div at bounding box center [28, 130] width 33 height 33
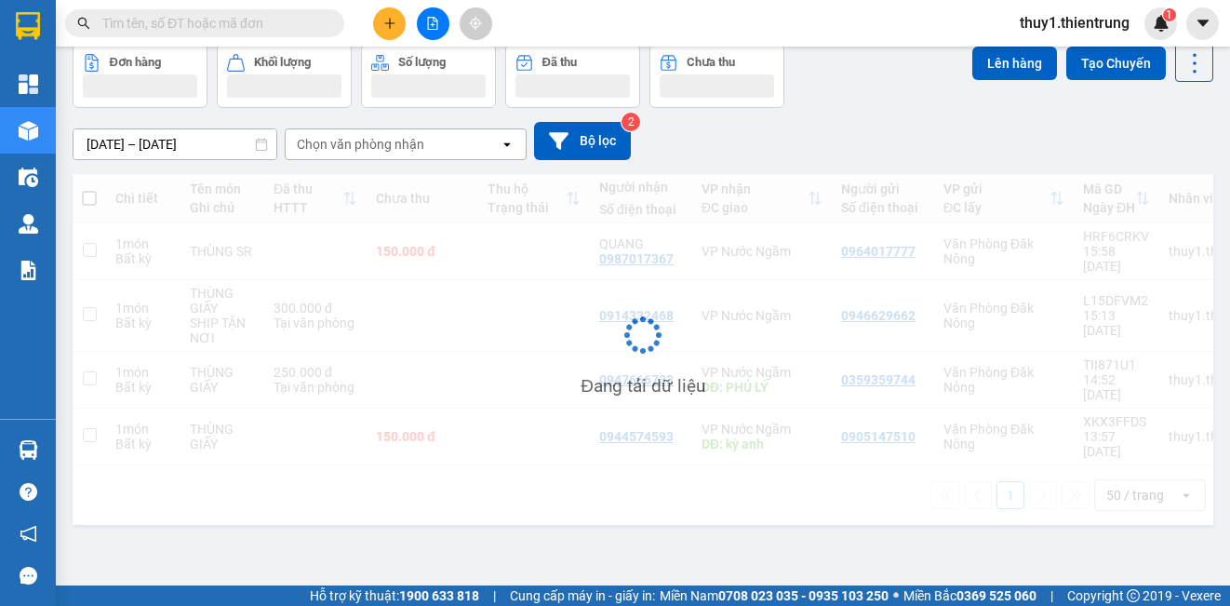
scroll to position [86, 0]
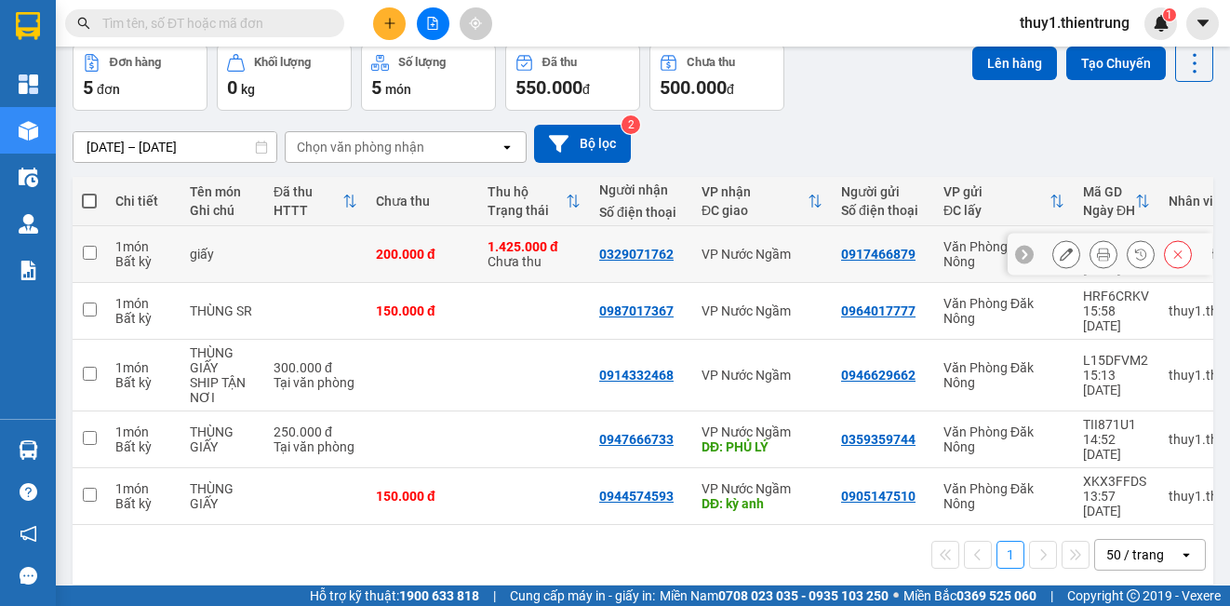
click at [1060, 252] on icon at bounding box center [1066, 253] width 13 height 13
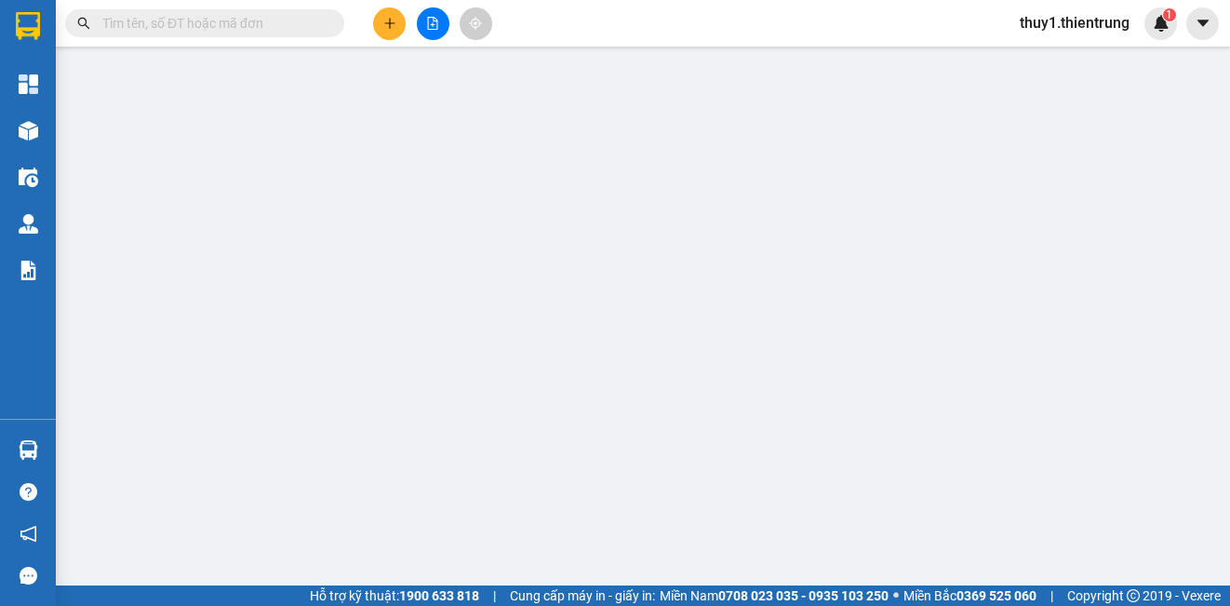
type input "0917466879"
type input "0329071762"
type input "200.000"
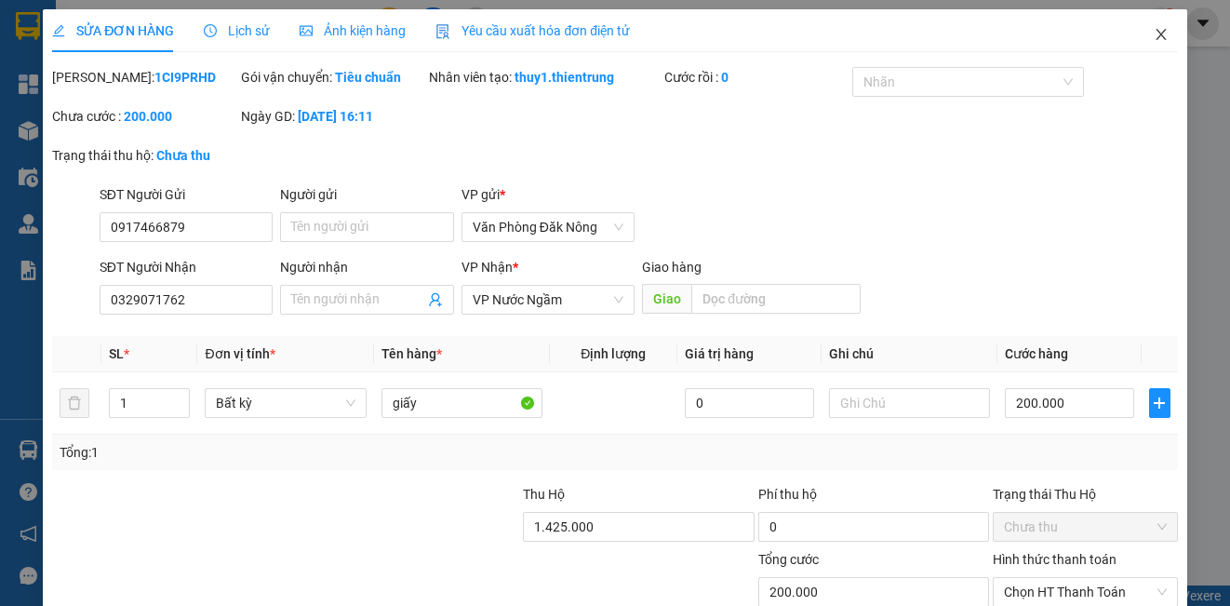
click at [1154, 33] on icon "close" at bounding box center [1161, 34] width 15 height 15
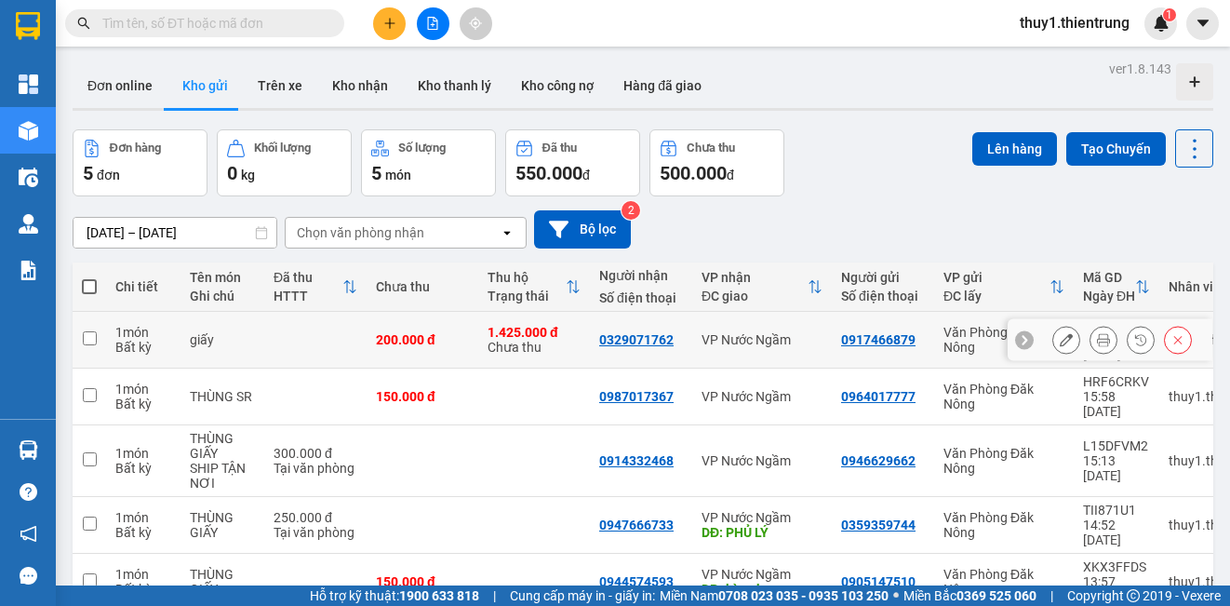
click at [1060, 333] on icon at bounding box center [1066, 339] width 13 height 13
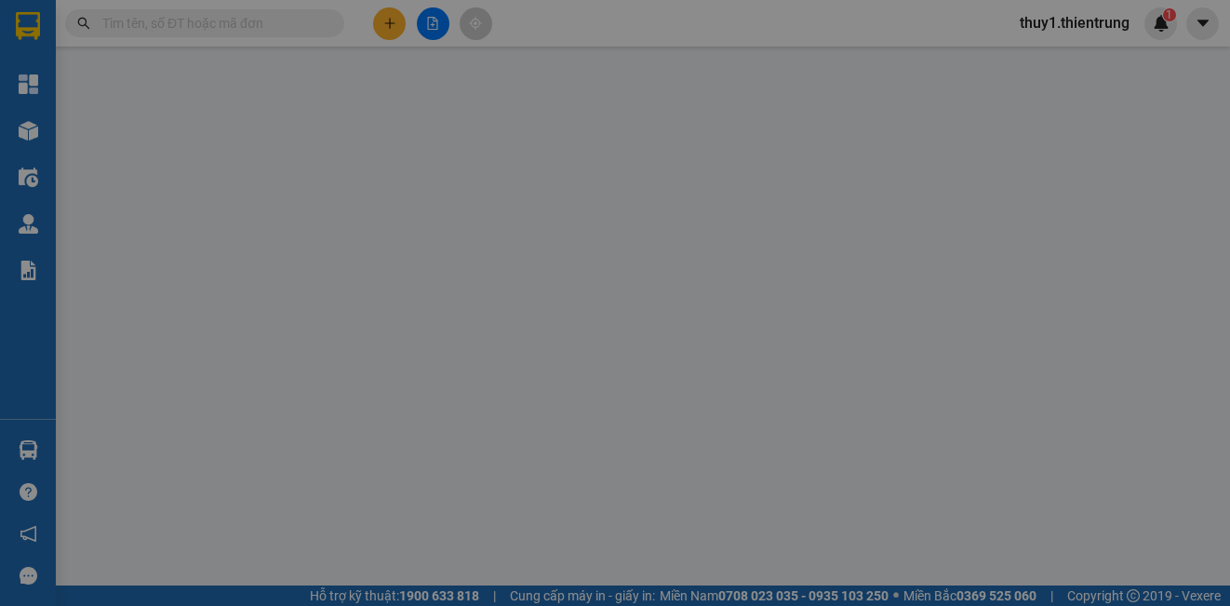
type input "0917466879"
type input "0329071762"
type input "200.000"
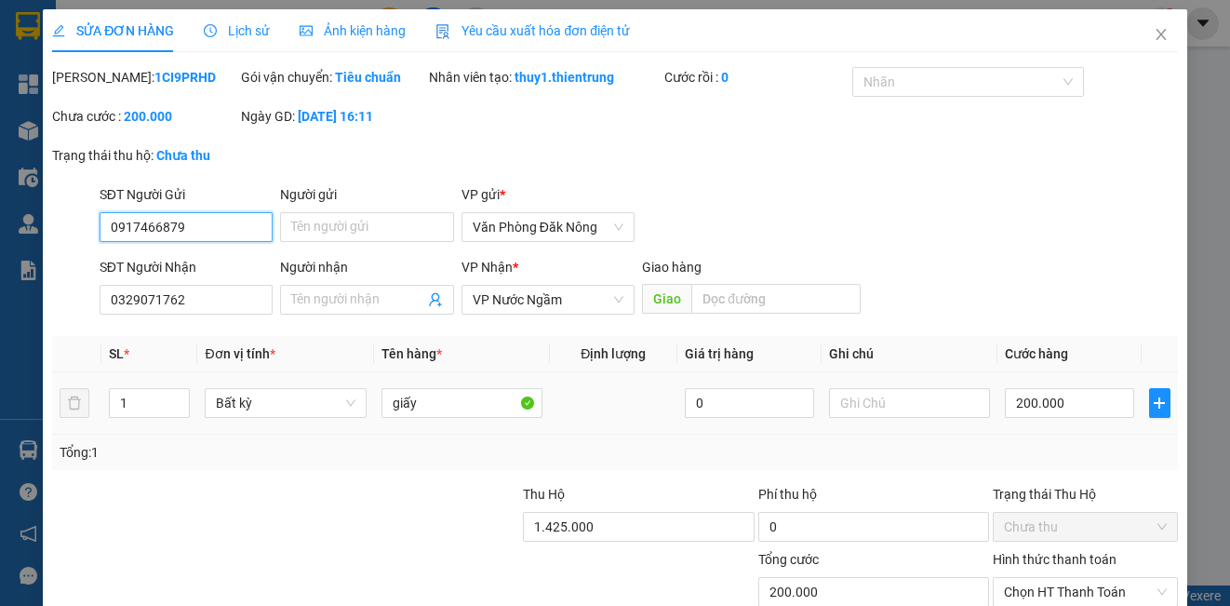
scroll to position [146, 0]
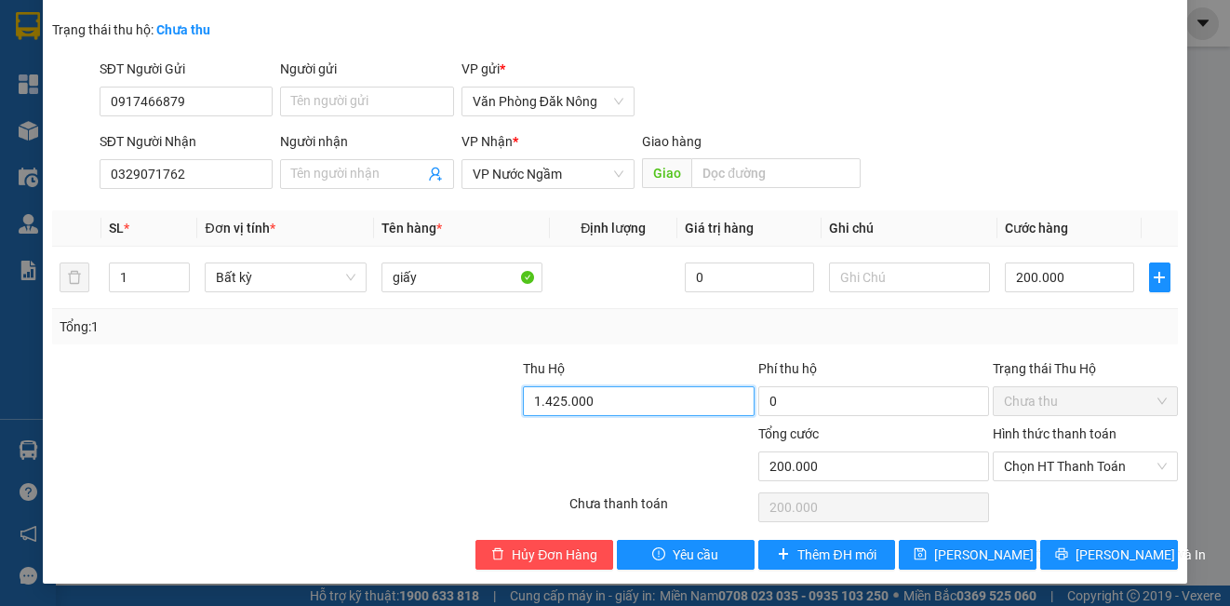
click at [646, 415] on input "1.425.000" at bounding box center [639, 401] width 232 height 30
type input "0"
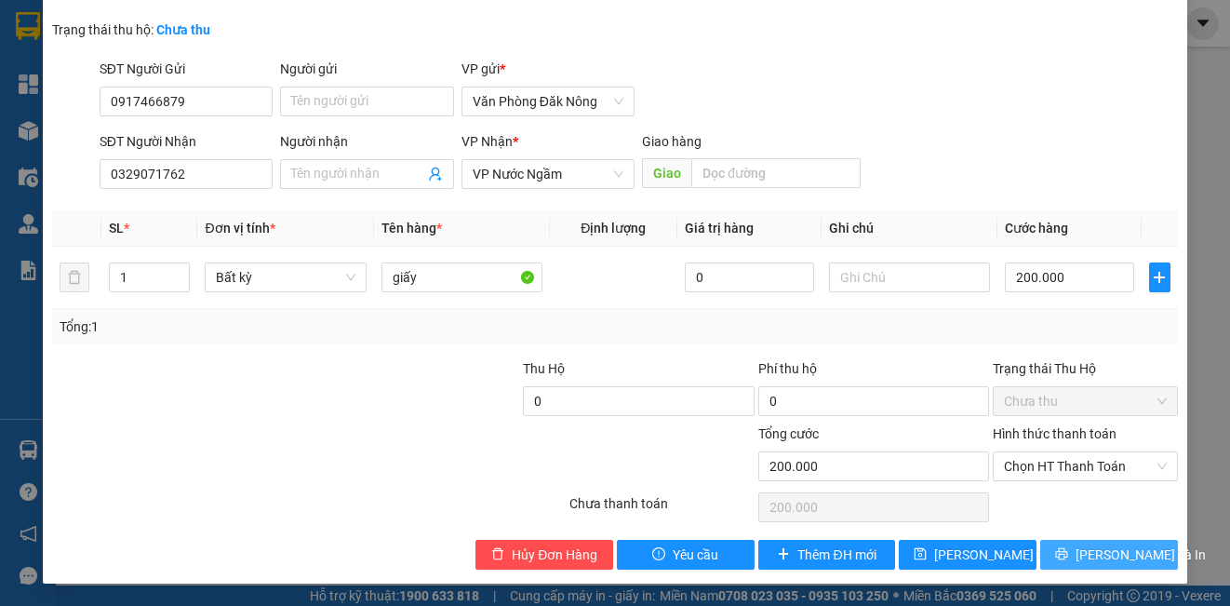
click at [1088, 549] on span "[PERSON_NAME] và In" at bounding box center [1140, 554] width 130 height 20
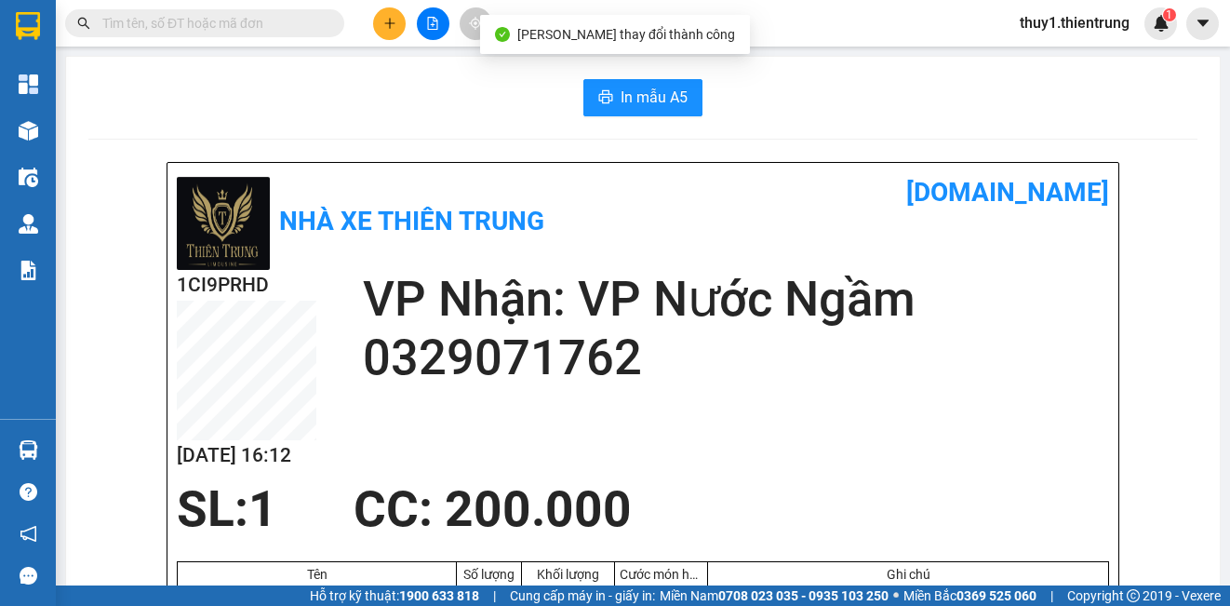
click at [627, 89] on span "In mẫu A5" at bounding box center [654, 97] width 67 height 23
click at [928, 533] on div "SL: 1 CC : 200.000" at bounding box center [632, 509] width 932 height 56
click at [925, 529] on div "SL: 1 CC : 200.000" at bounding box center [632, 509] width 932 height 56
click at [951, 465] on div "1CI9PRHD [DATE] 16:12 VP Nhận: VP Nước Ngầm 0329071762" at bounding box center [643, 375] width 932 height 211
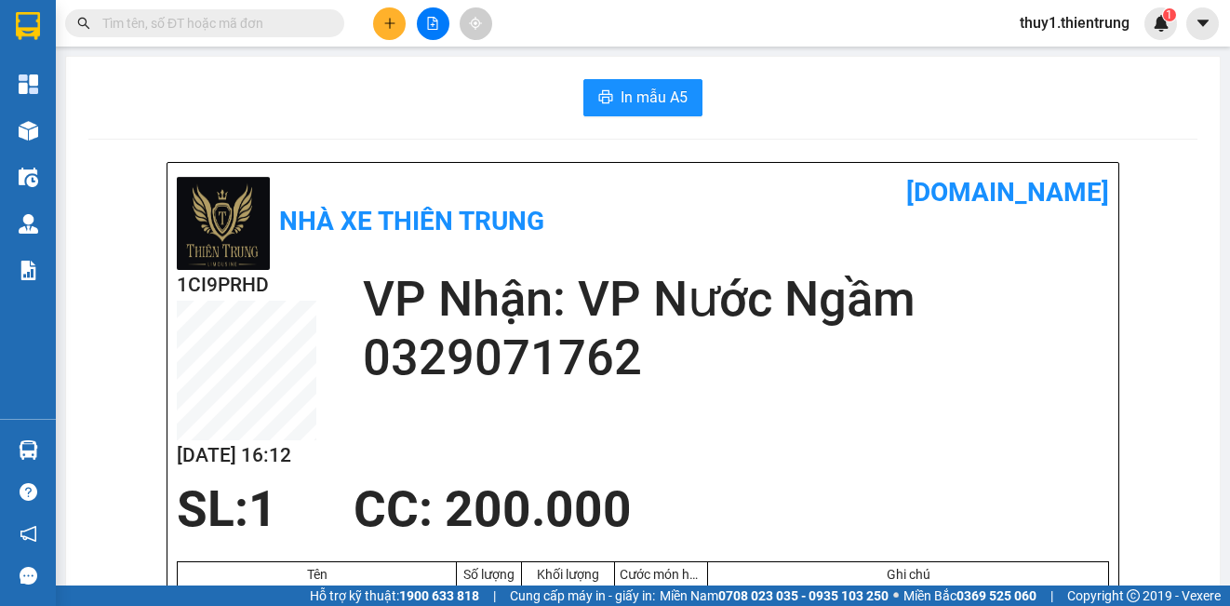
drag, startPoint x: 573, startPoint y: 443, endPoint x: 285, endPoint y: 511, distance: 296.3
click at [572, 440] on div "1CI9PRHD [DATE] 16:12 VP Nhận: VP Nước Ngầm 0329071762" at bounding box center [643, 375] width 932 height 211
drag, startPoint x: 1050, startPoint y: 274, endPoint x: 1008, endPoint y: 261, distance: 44.5
click at [1008, 261] on div "Nhà xe Thiên Trung [DOMAIN_NAME] 1CI9PRHD [DATE] 16:12 VP Nhận: VP Nước Ngầm …" at bounding box center [642, 457] width 951 height 588
drag, startPoint x: 209, startPoint y: 72, endPoint x: 241, endPoint y: 89, distance: 36.2
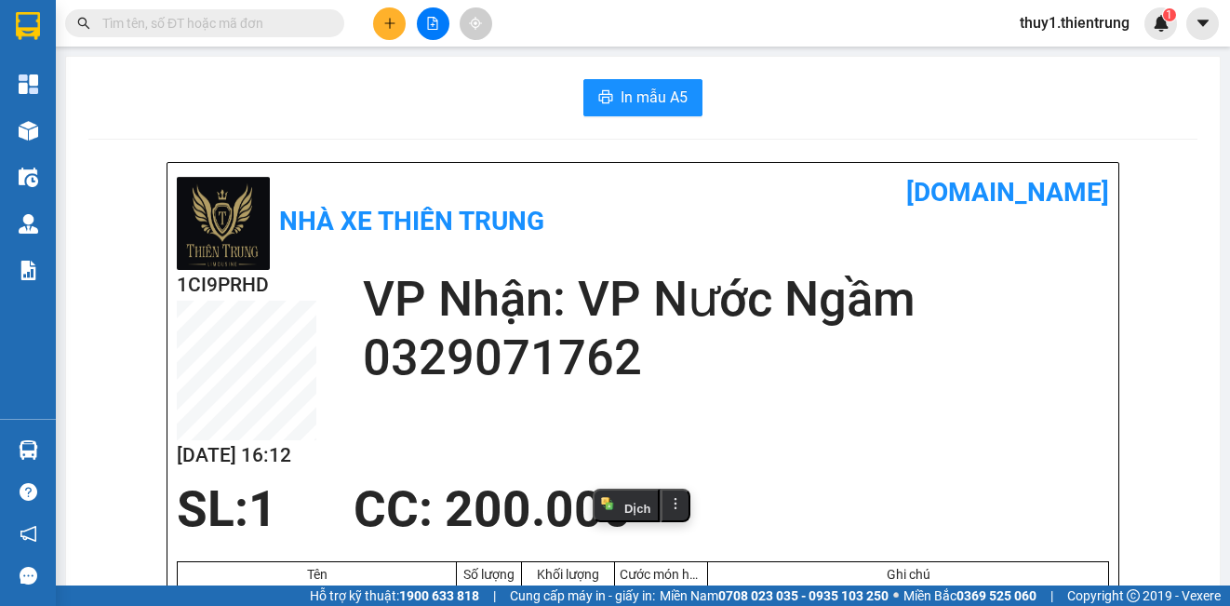
click at [897, 316] on h2 "VP Nhận: VP Nước Ngầm" at bounding box center [736, 299] width 746 height 59
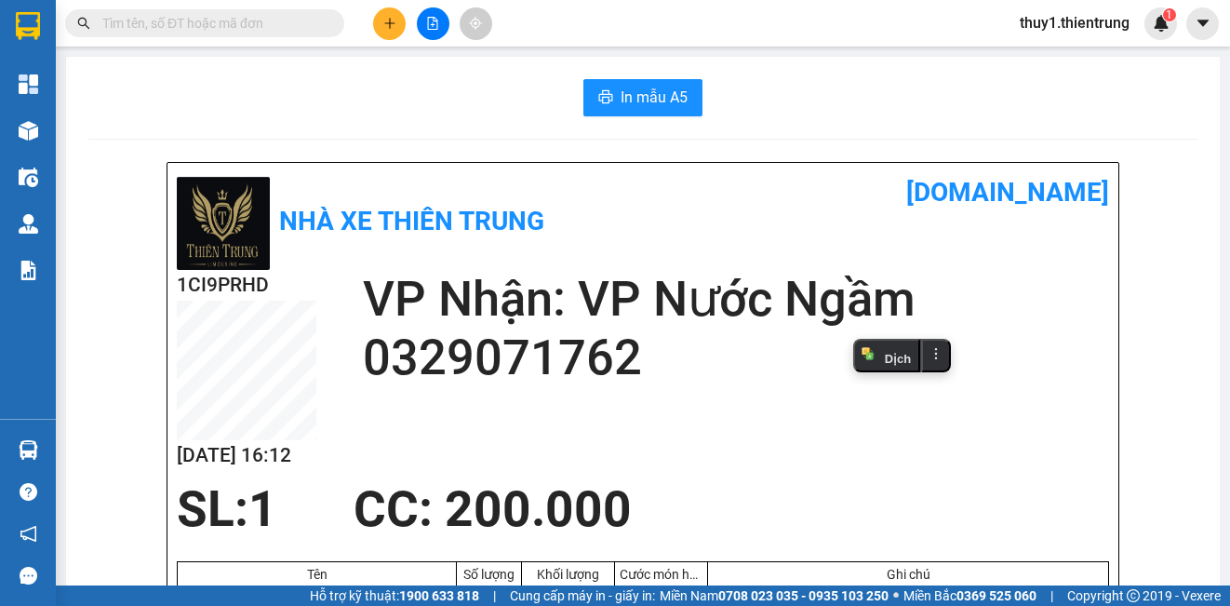
click at [214, 17] on input "text" at bounding box center [212, 23] width 220 height 20
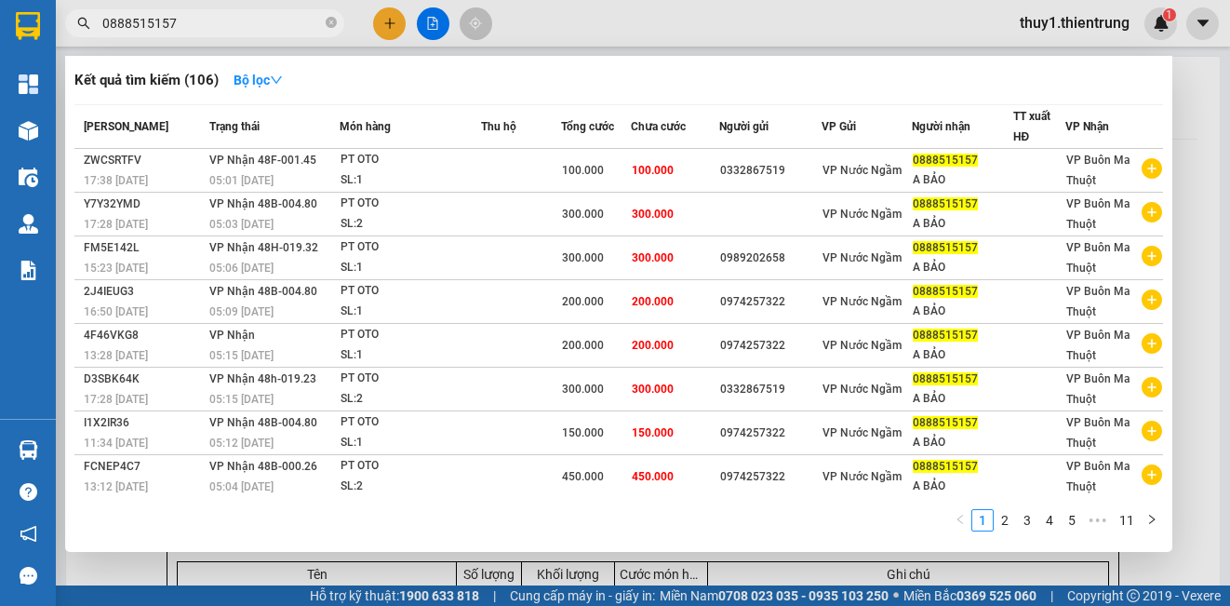
click at [266, 23] on input "0888515157" at bounding box center [212, 23] width 220 height 20
type input "0888515157"
drag, startPoint x: 564, startPoint y: 43, endPoint x: 533, endPoint y: 34, distance: 31.8
click at [564, 42] on div at bounding box center [615, 303] width 1230 height 606
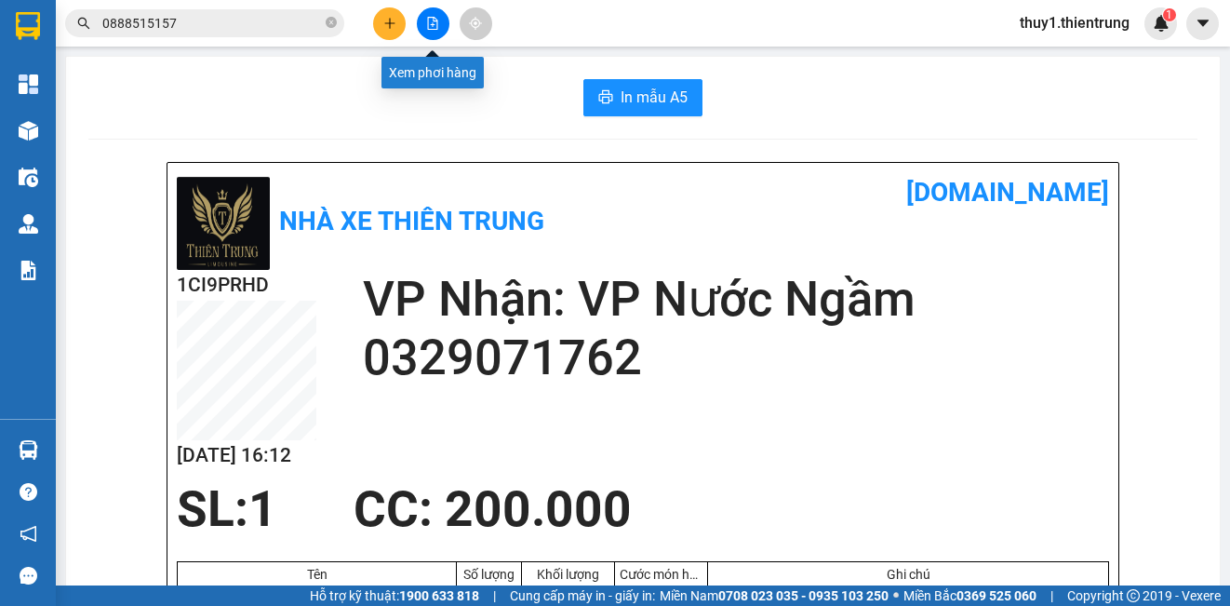
click at [447, 20] on button at bounding box center [433, 23] width 33 height 33
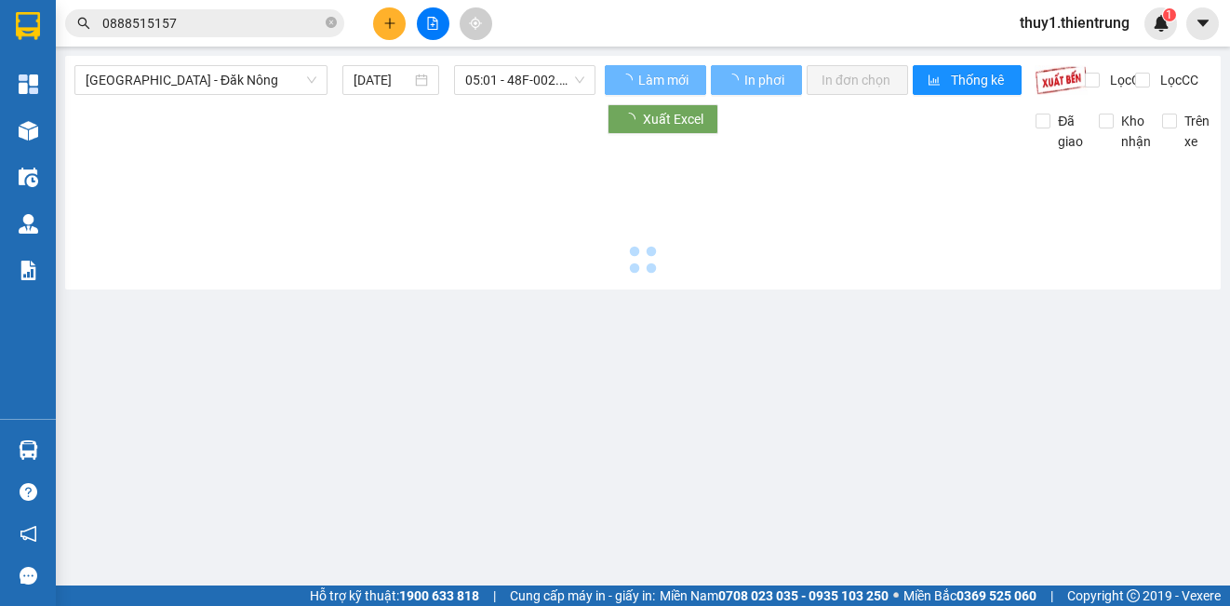
click at [209, 83] on span "[GEOGRAPHIC_DATA] - Đăk Nông" at bounding box center [201, 80] width 231 height 28
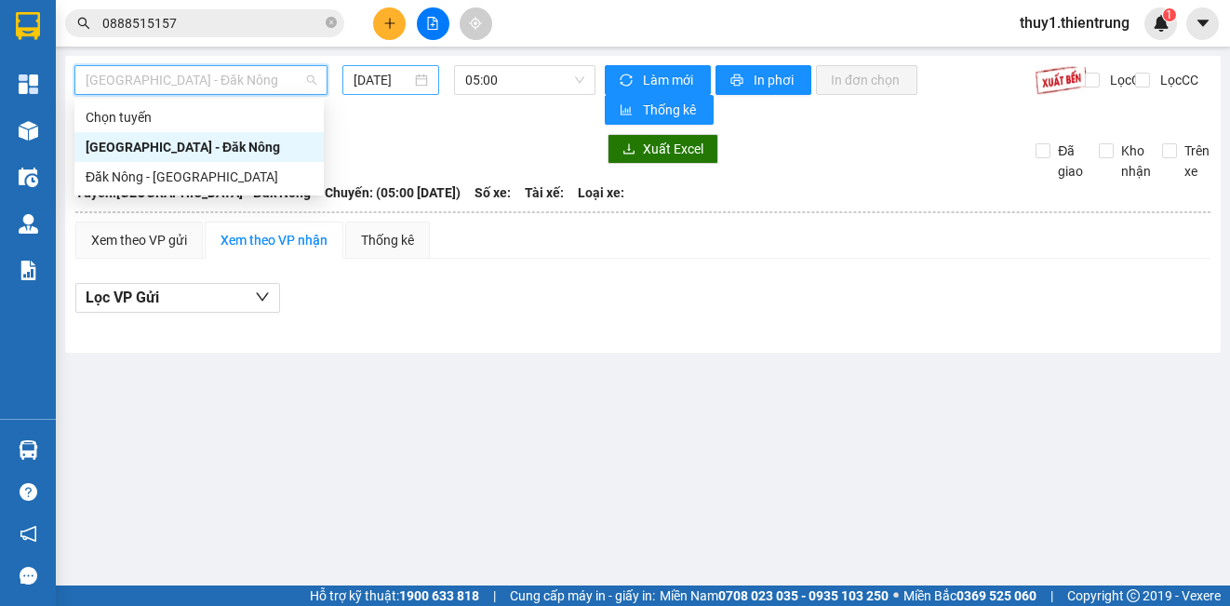
click at [403, 77] on input "[DATE]" at bounding box center [383, 80] width 58 height 20
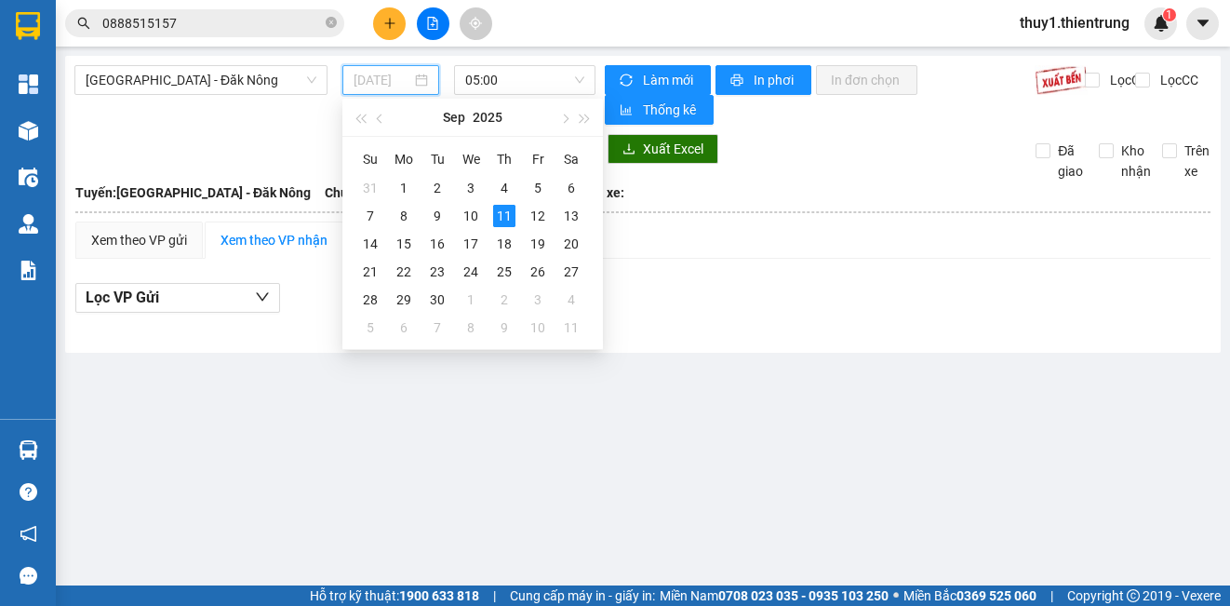
drag, startPoint x: 495, startPoint y: 214, endPoint x: 548, endPoint y: 173, distance: 67.0
click at [495, 215] on div "11" at bounding box center [504, 216] width 22 height 22
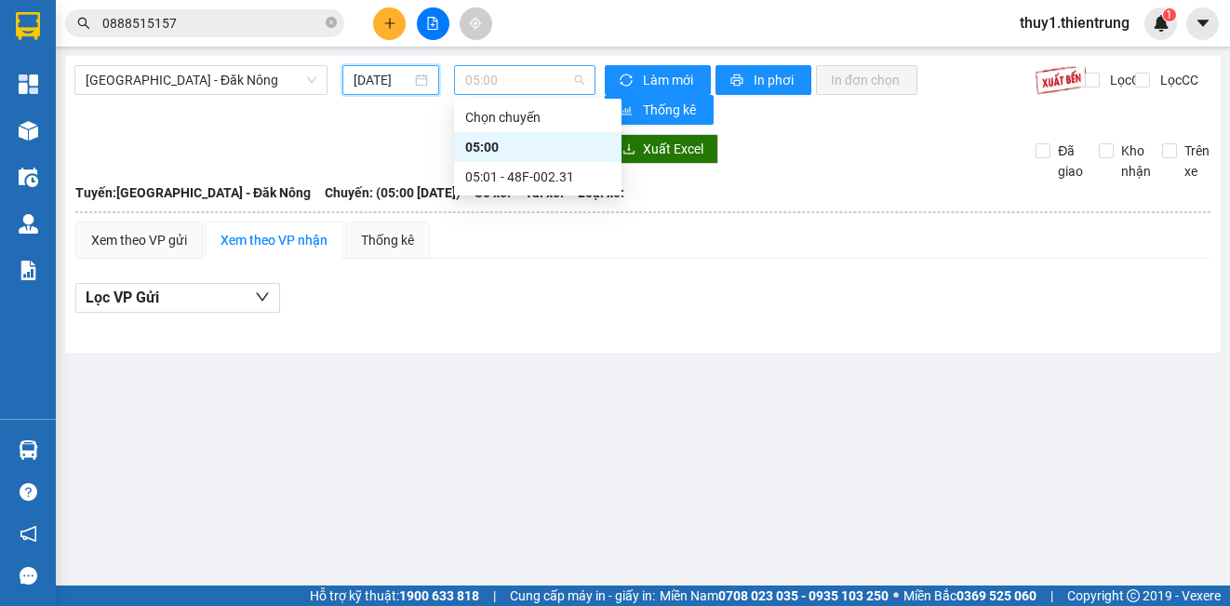
click at [532, 86] on span "05:00" at bounding box center [524, 80] width 119 height 28
click at [512, 187] on div "05:01 - 48F-002.31" at bounding box center [537, 177] width 167 height 30
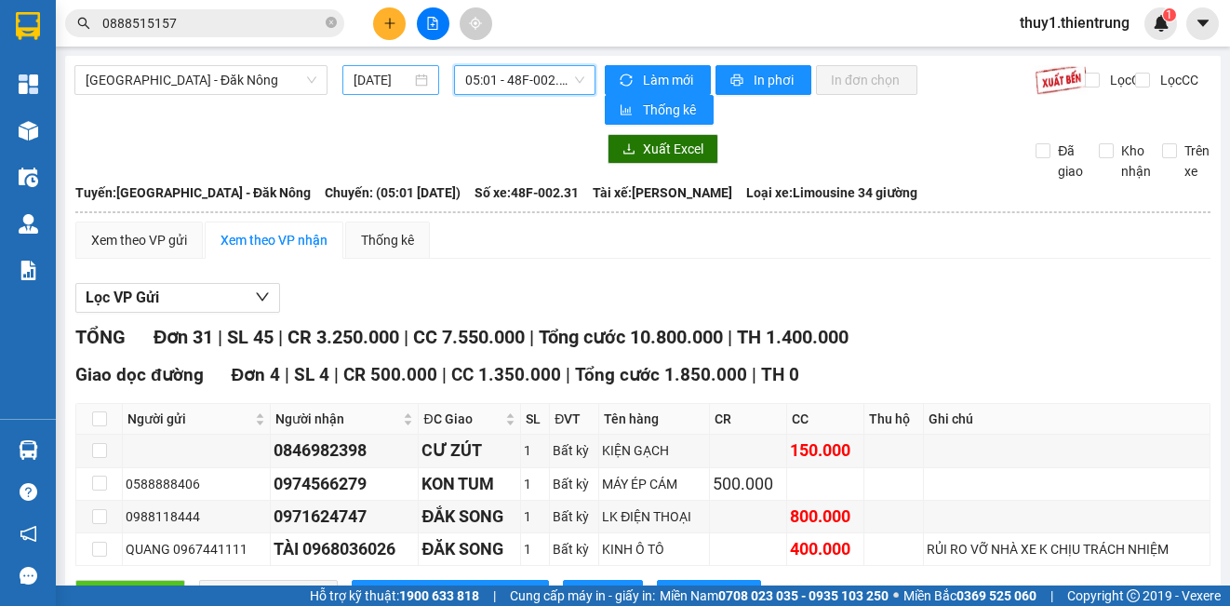
click at [371, 71] on input "[DATE]" at bounding box center [383, 80] width 58 height 20
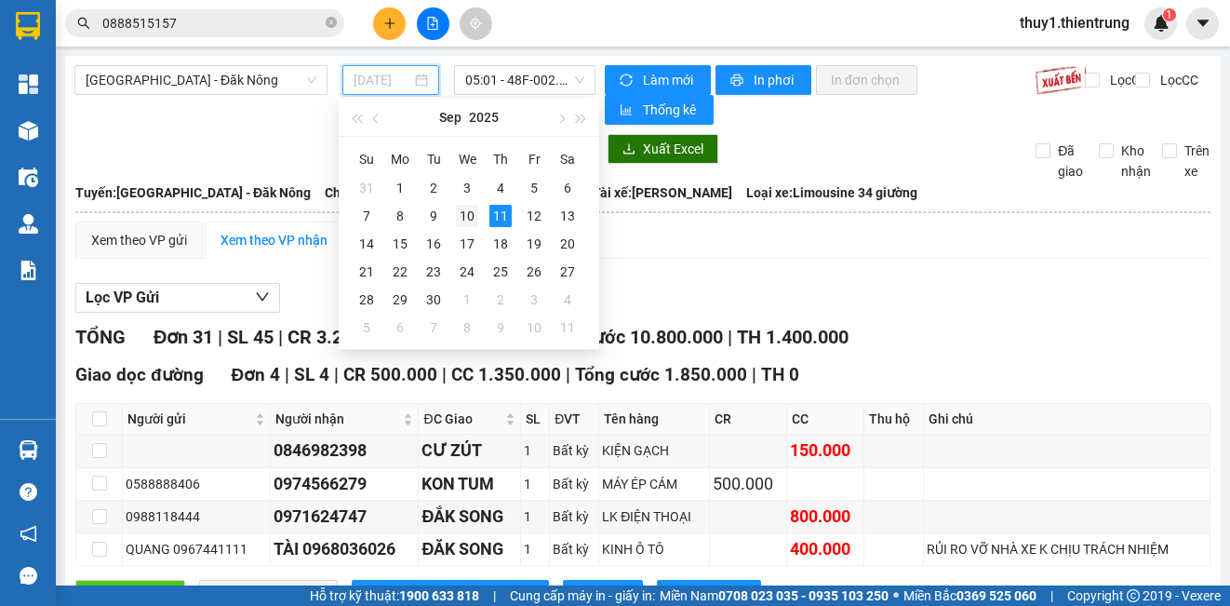
click at [461, 209] on div "10" at bounding box center [467, 216] width 22 height 22
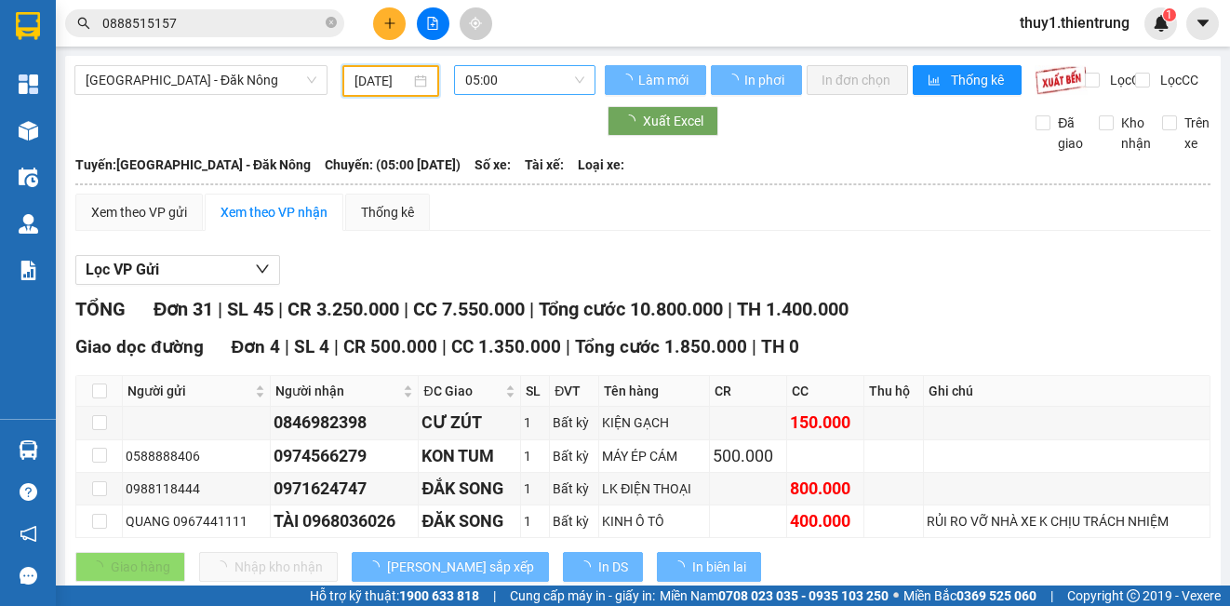
click at [549, 73] on span "05:00" at bounding box center [524, 80] width 119 height 28
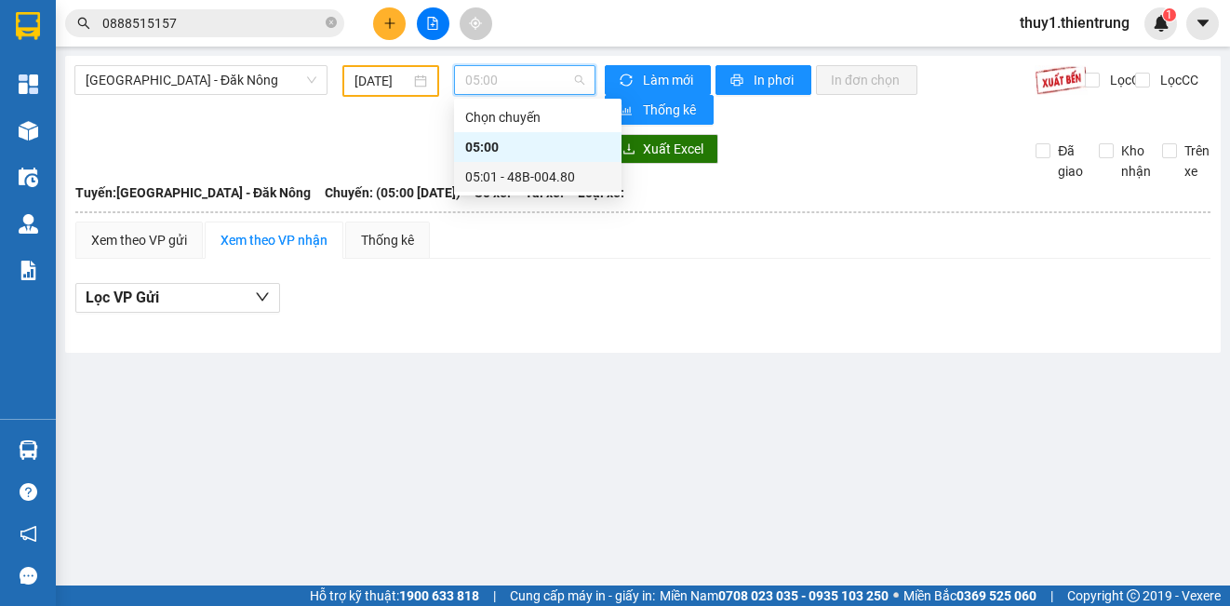
drag, startPoint x: 540, startPoint y: 176, endPoint x: 618, endPoint y: 465, distance: 299.7
click at [538, 179] on div "05:01 - 48B-004.80" at bounding box center [537, 177] width 145 height 20
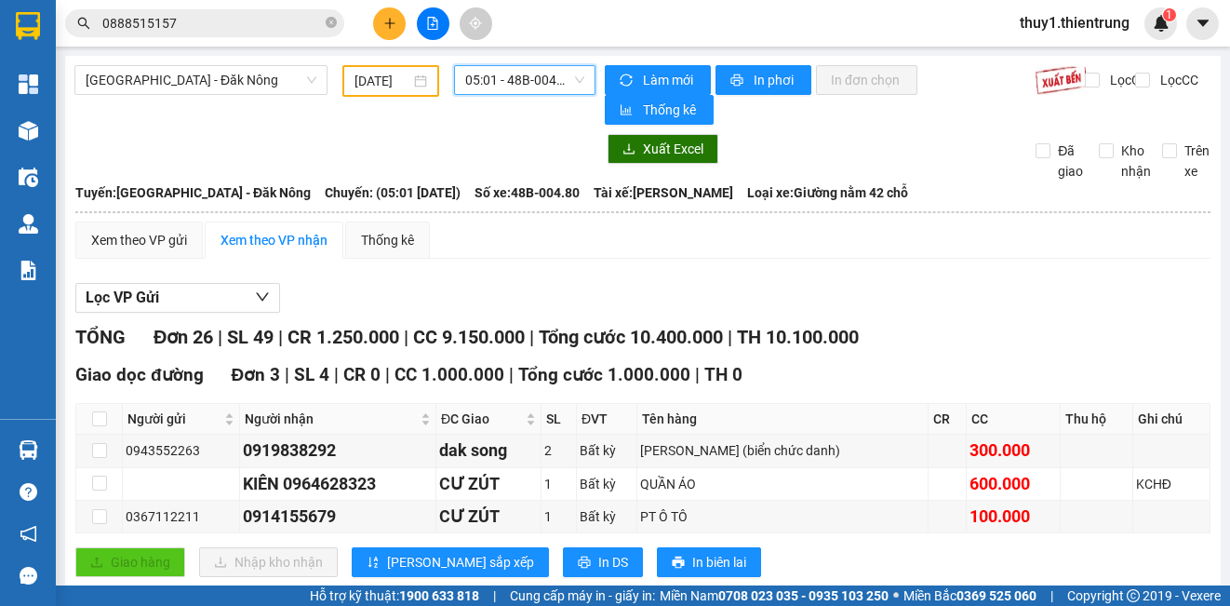
click at [367, 83] on input "[DATE]" at bounding box center [382, 81] width 56 height 20
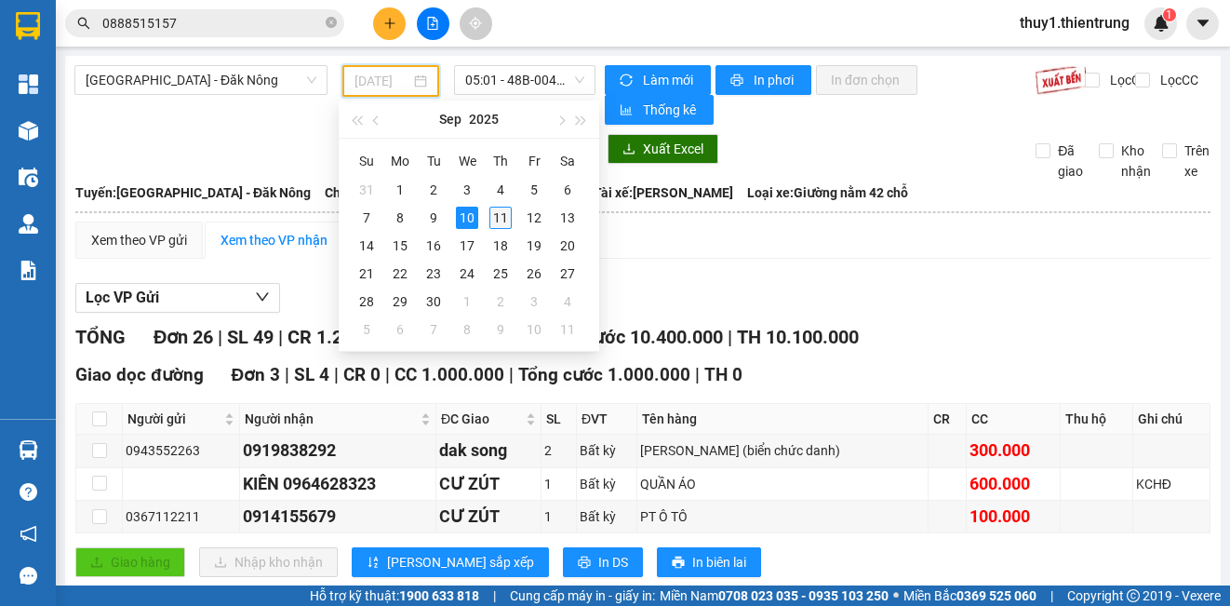
click at [500, 214] on div "11" at bounding box center [500, 218] width 22 height 22
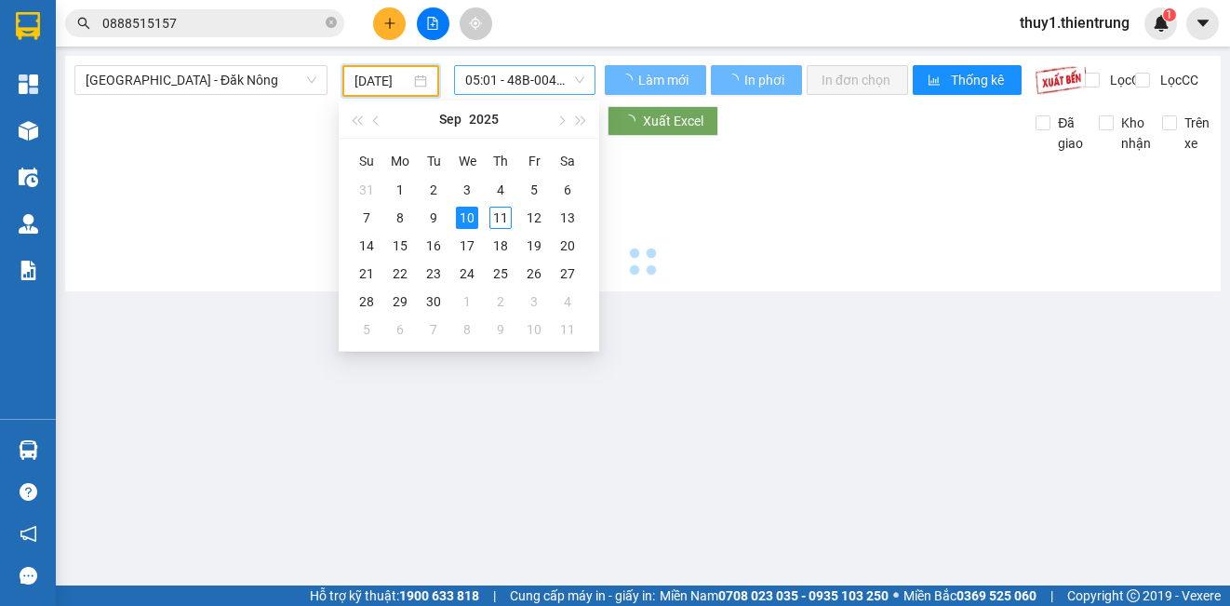
type input "[DATE]"
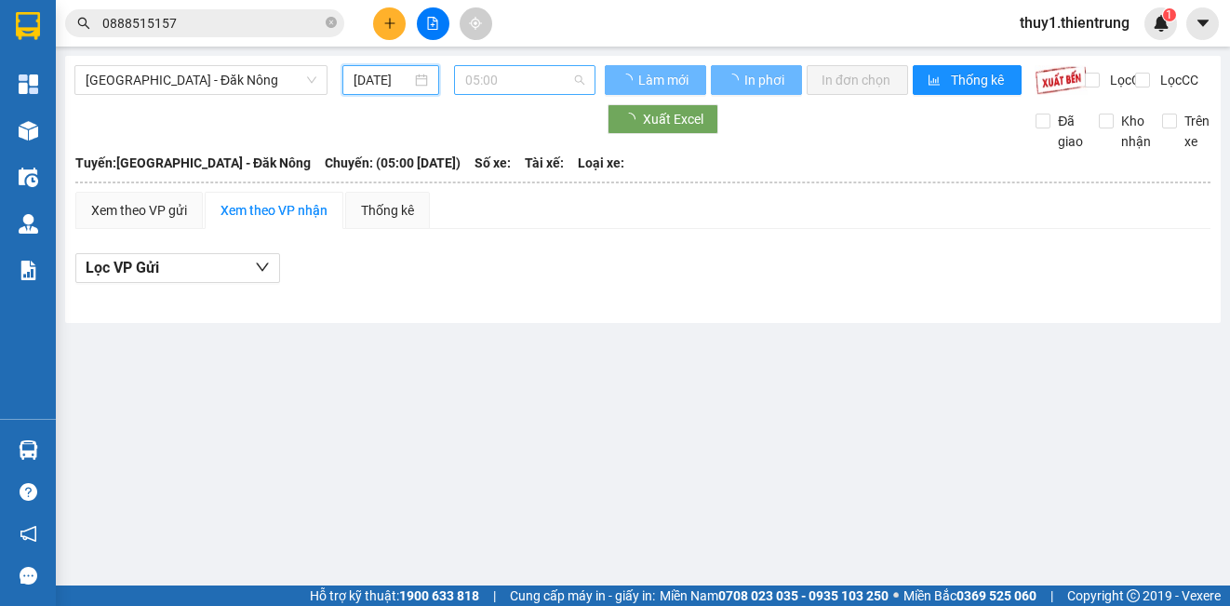
click at [540, 73] on span "05:00" at bounding box center [524, 80] width 119 height 28
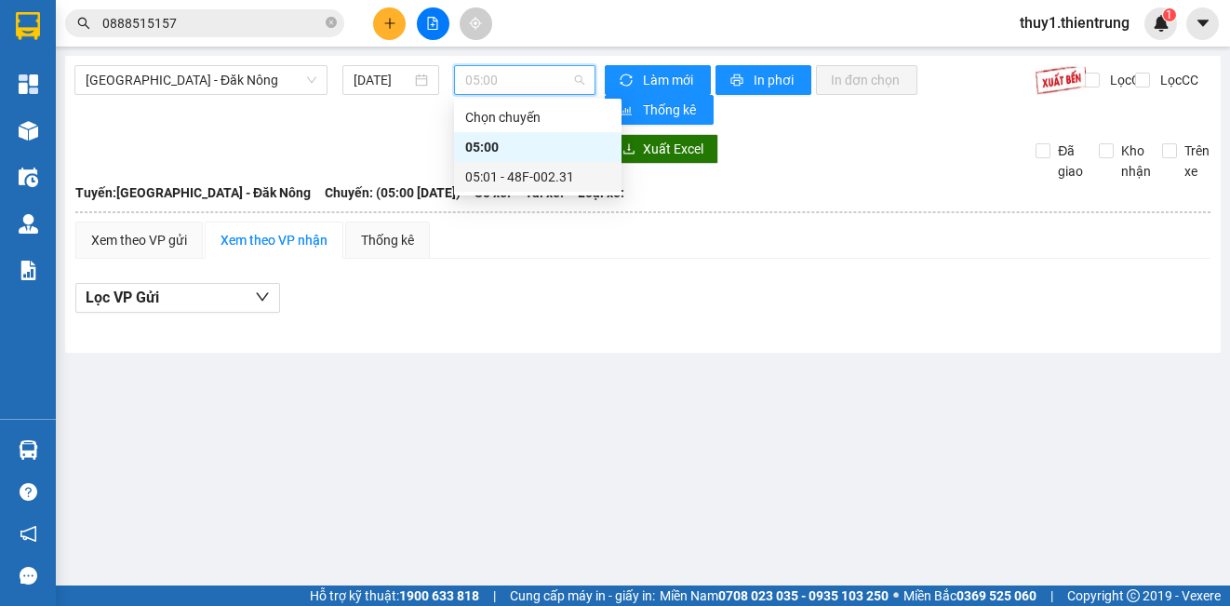
click at [518, 186] on div "05:01 - 48F-002.31" at bounding box center [537, 177] width 145 height 20
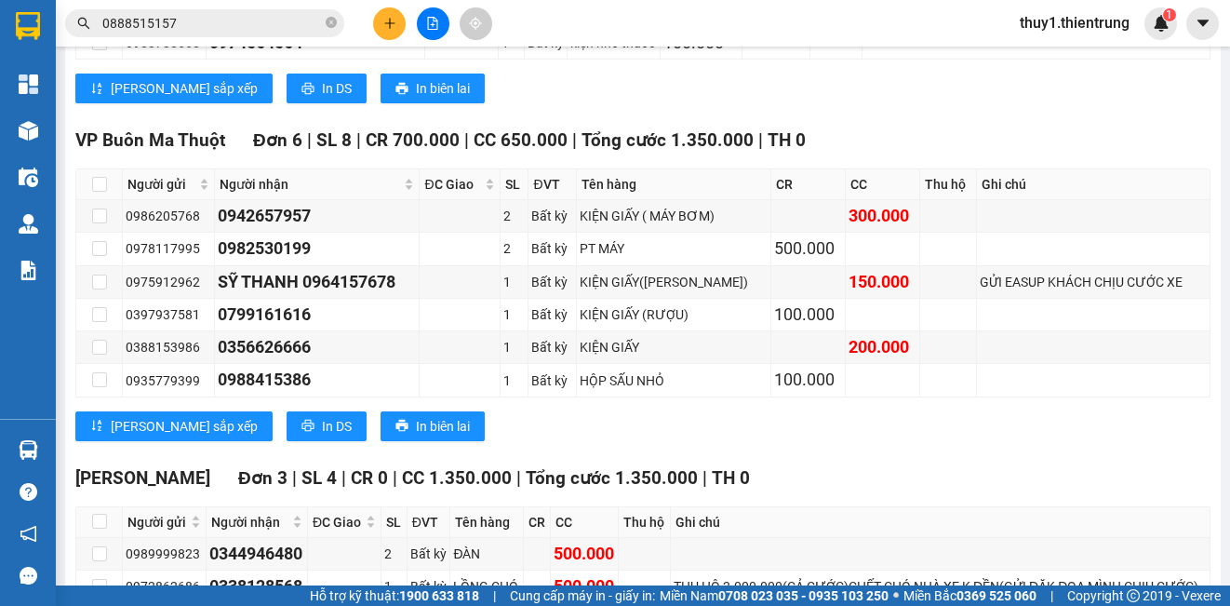
scroll to position [1510, 0]
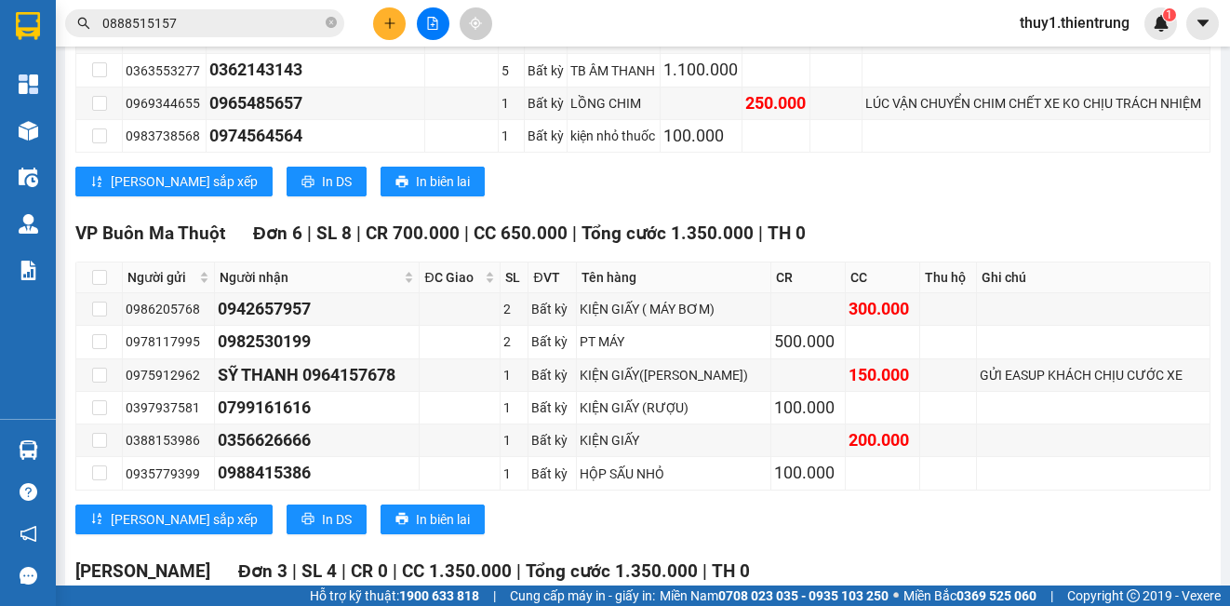
click at [257, 29] on input "0888515157" at bounding box center [212, 23] width 220 height 20
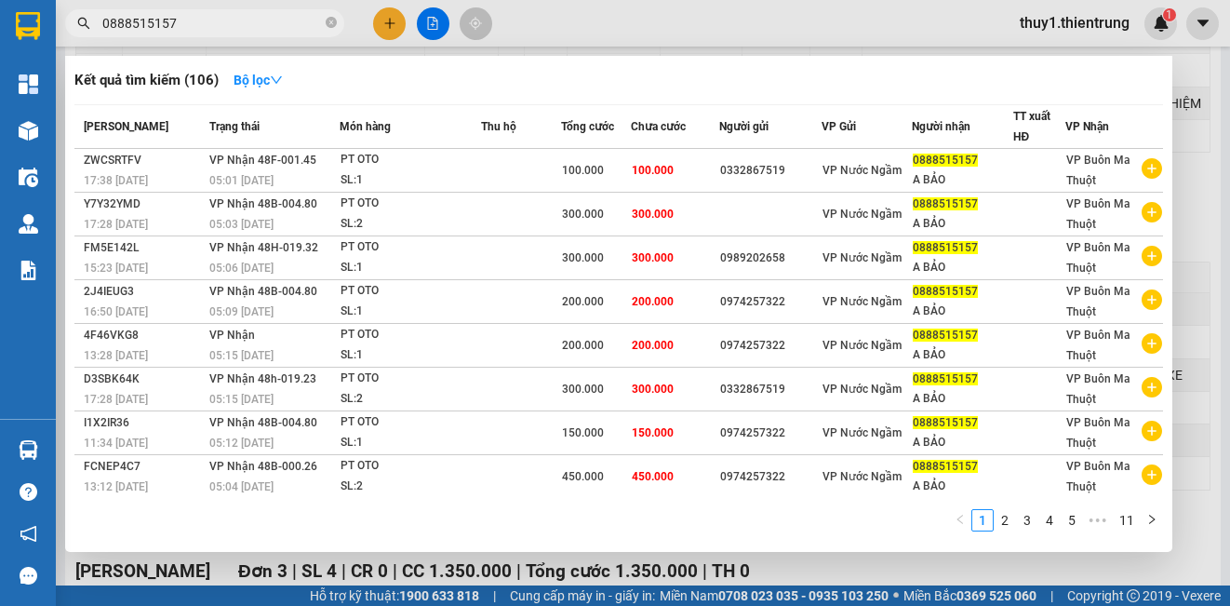
click at [258, 31] on input "0888515157" at bounding box center [212, 23] width 220 height 20
click at [258, 32] on input "0888515157" at bounding box center [212, 23] width 220 height 20
click at [547, 20] on div at bounding box center [615, 303] width 1230 height 606
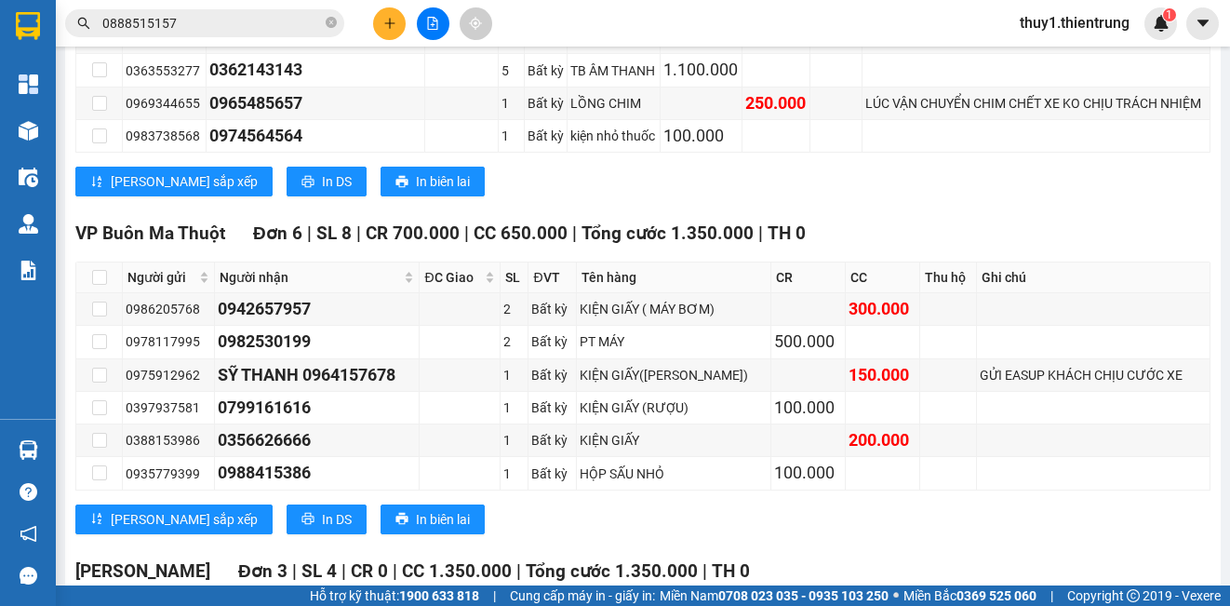
click at [237, 27] on input "0888515157" at bounding box center [212, 23] width 220 height 20
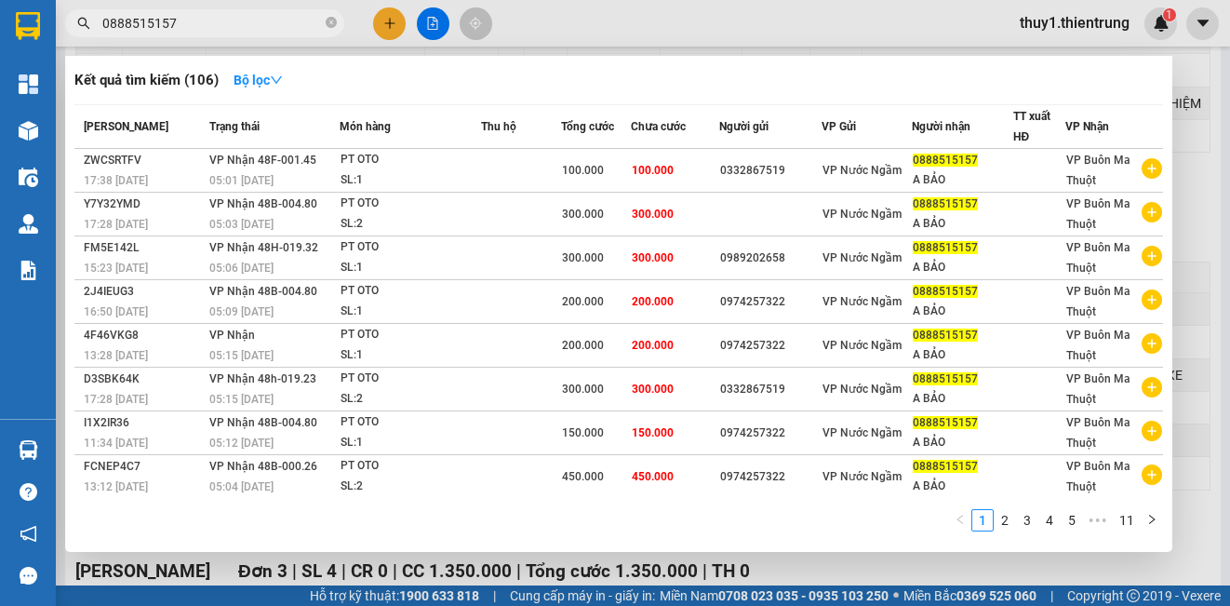
click at [237, 27] on input "0888515157" at bounding box center [212, 23] width 220 height 20
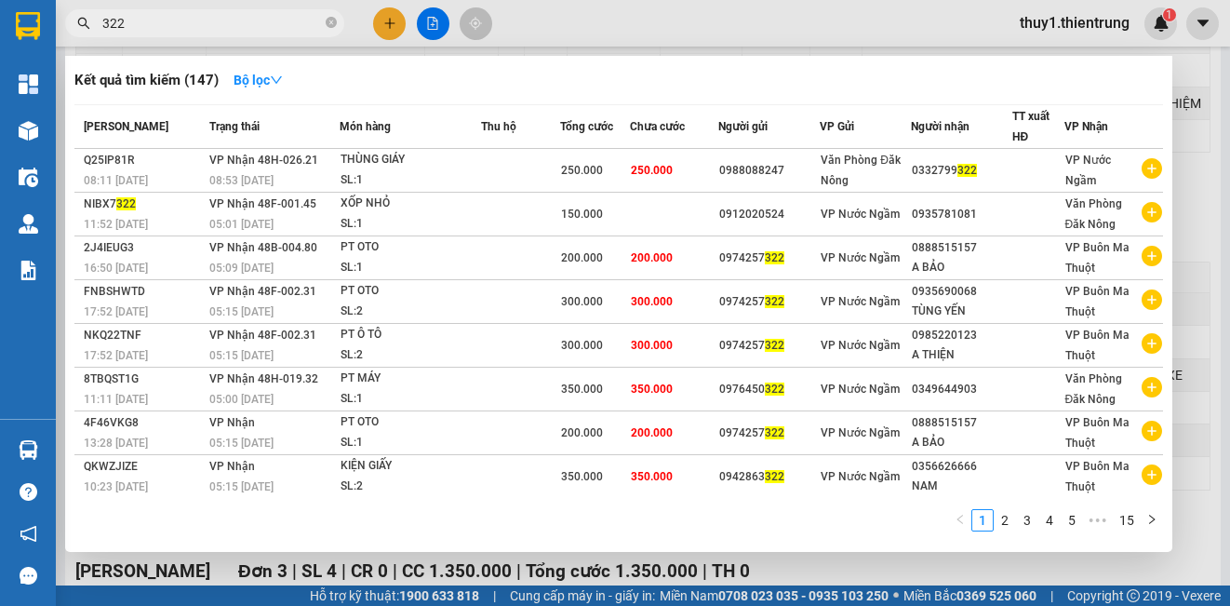
type input "322"
click at [533, 31] on div at bounding box center [615, 303] width 1230 height 606
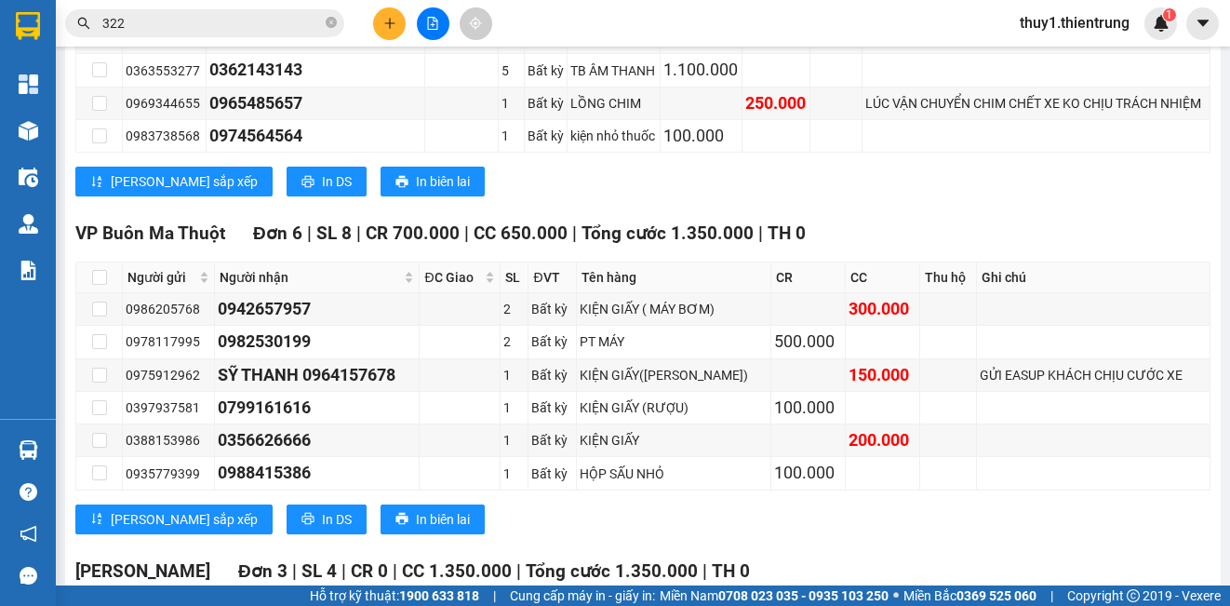
click at [500, 504] on div "[PERSON_NAME] sắp xếp In DS In biên lai" at bounding box center [642, 519] width 1135 height 30
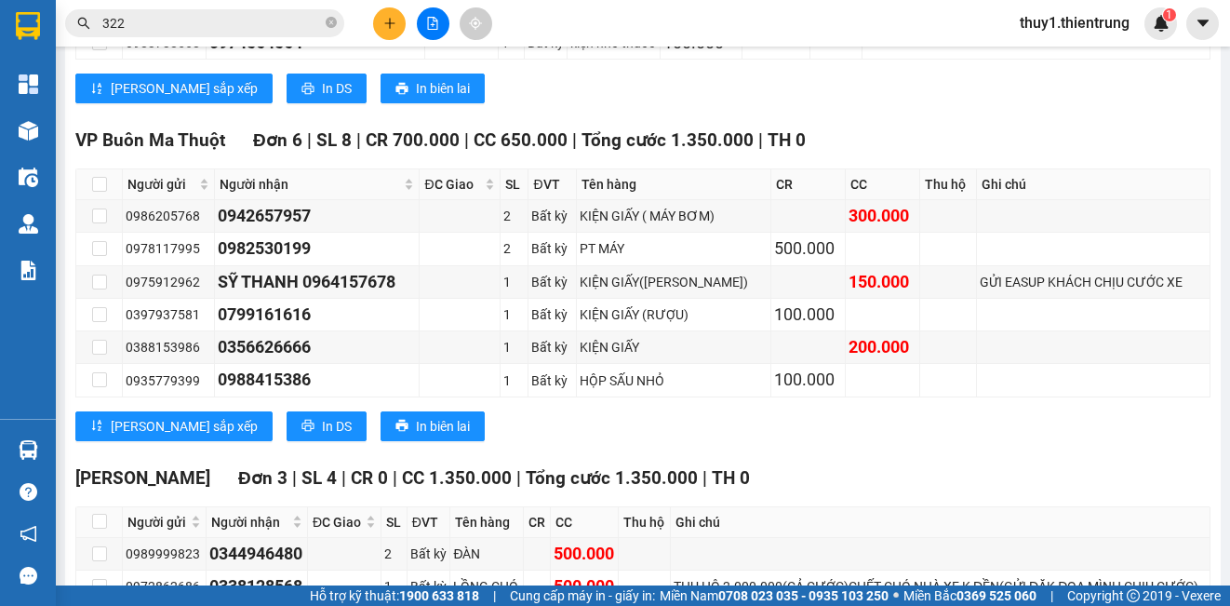
click at [480, 301] on div "VP [GEOGRAPHIC_DATA] 6 | SL 8 | CR 700.000 | CC 650.000 | Tổng cước 1.350.000 |…" at bounding box center [642, 291] width 1135 height 328
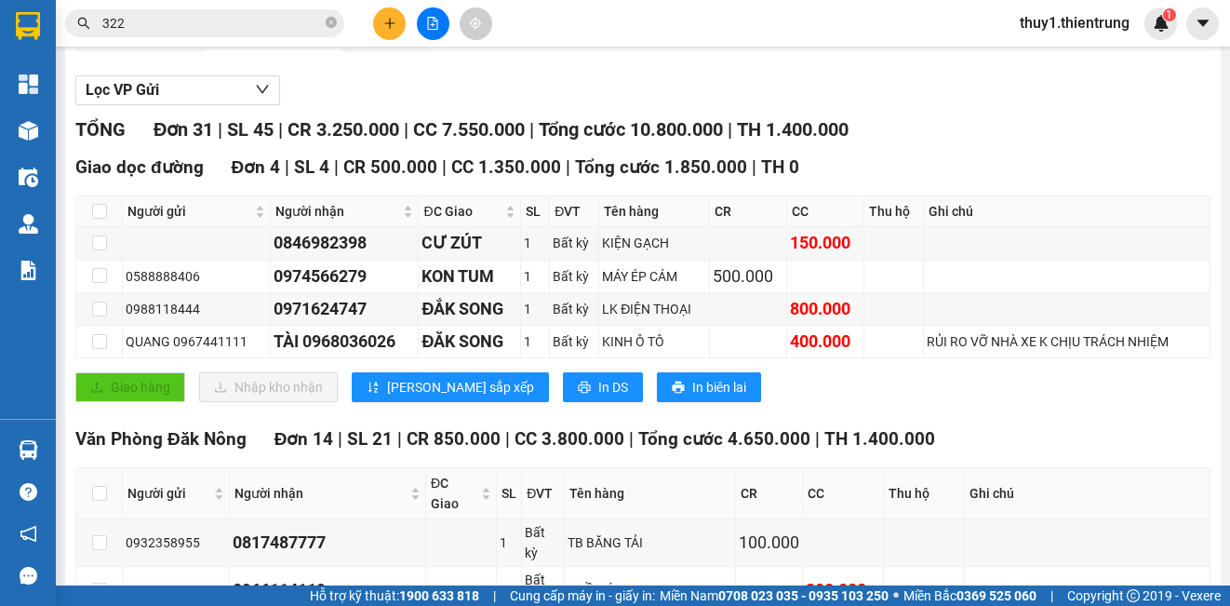
scroll to position [0, 0]
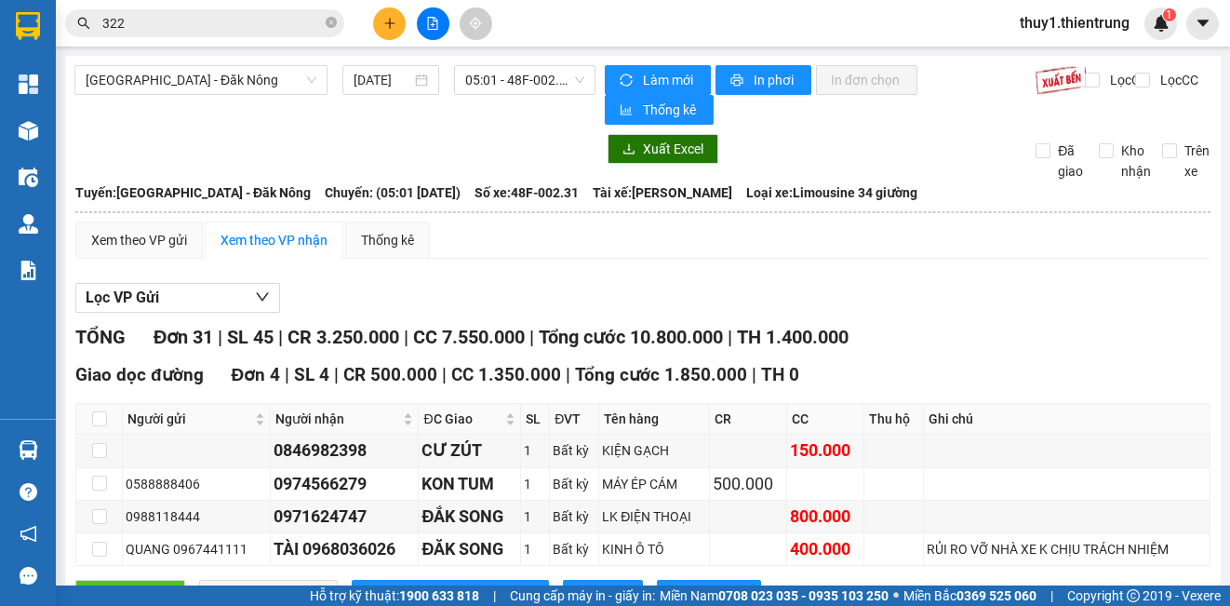
click at [354, 287] on div "Lọc VP Gửi" at bounding box center [642, 298] width 1135 height 31
click at [244, 87] on span "[GEOGRAPHIC_DATA] - Đăk Nông" at bounding box center [201, 80] width 231 height 28
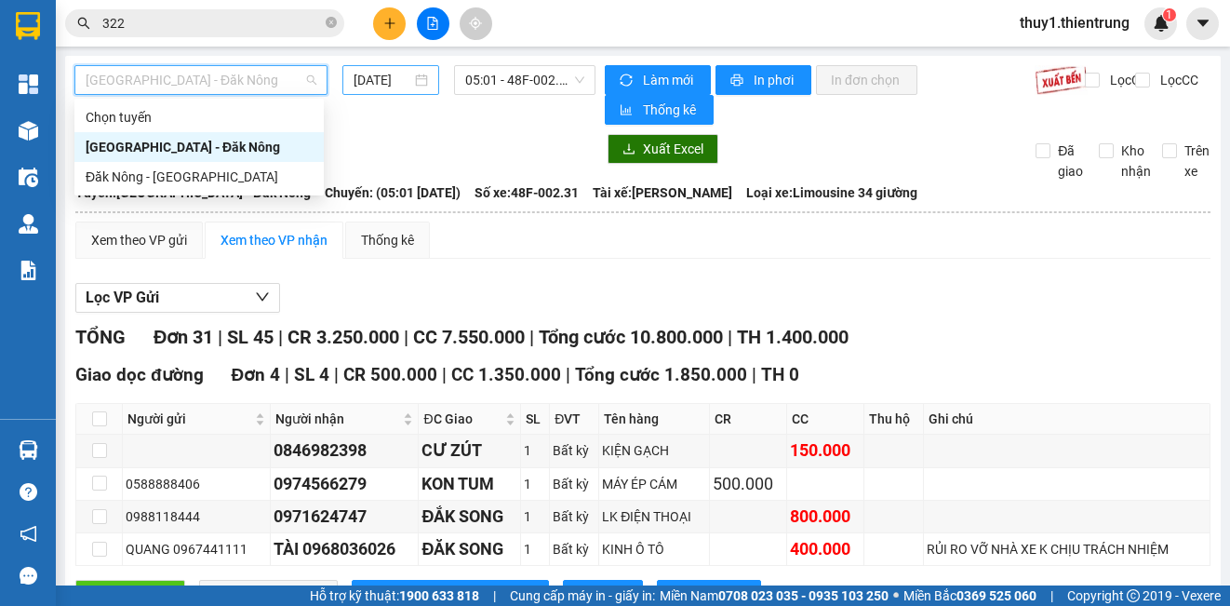
click at [370, 79] on input "[DATE]" at bounding box center [383, 80] width 58 height 20
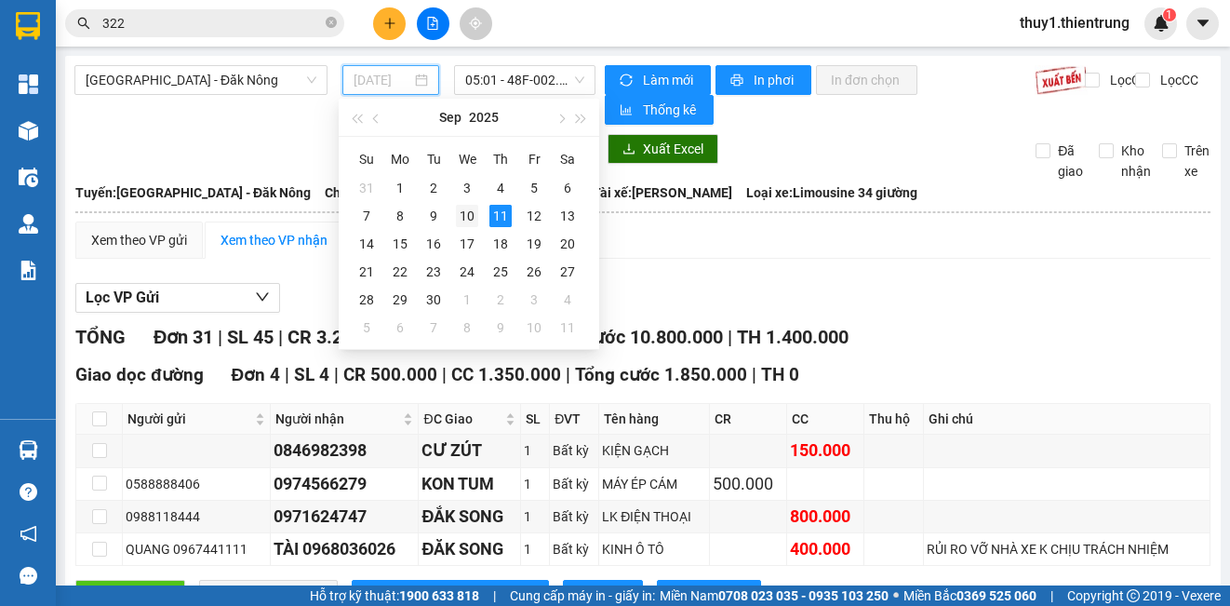
drag, startPoint x: 461, startPoint y: 212, endPoint x: 501, endPoint y: 140, distance: 82.9
click at [463, 212] on div "10" at bounding box center [467, 216] width 22 height 22
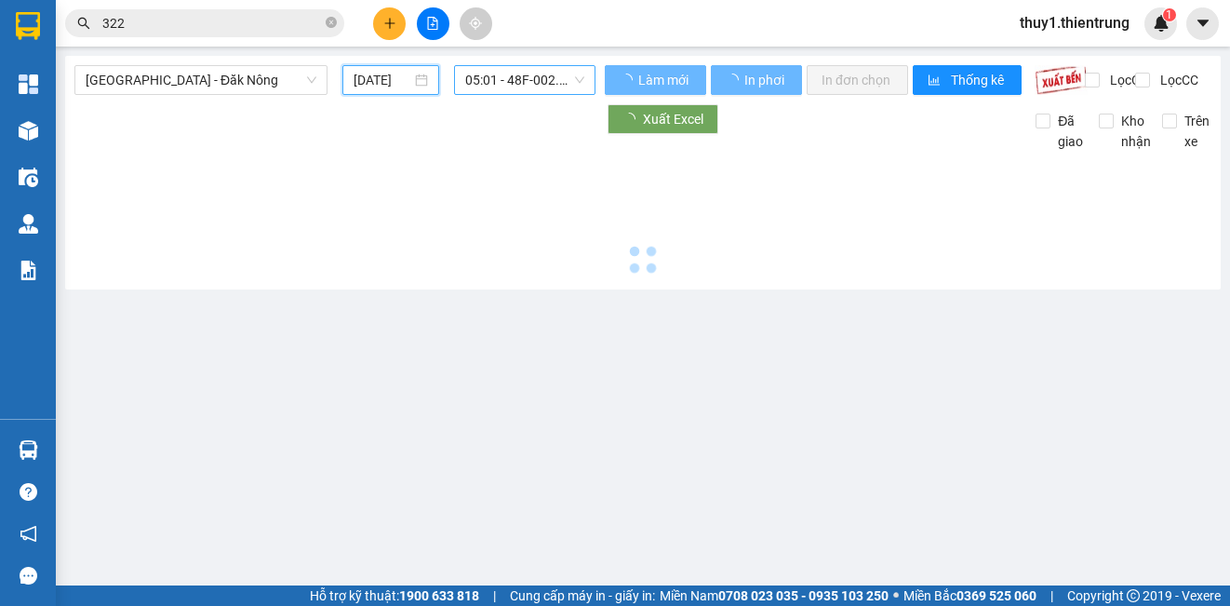
type input "[DATE]"
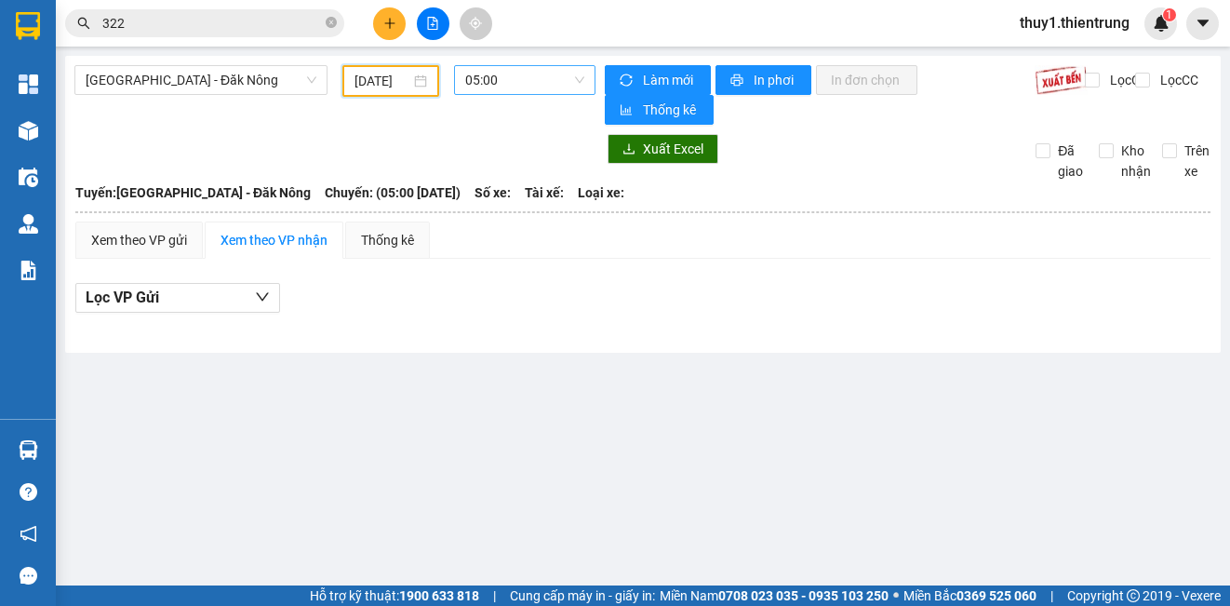
click at [532, 76] on span "05:00" at bounding box center [524, 80] width 119 height 28
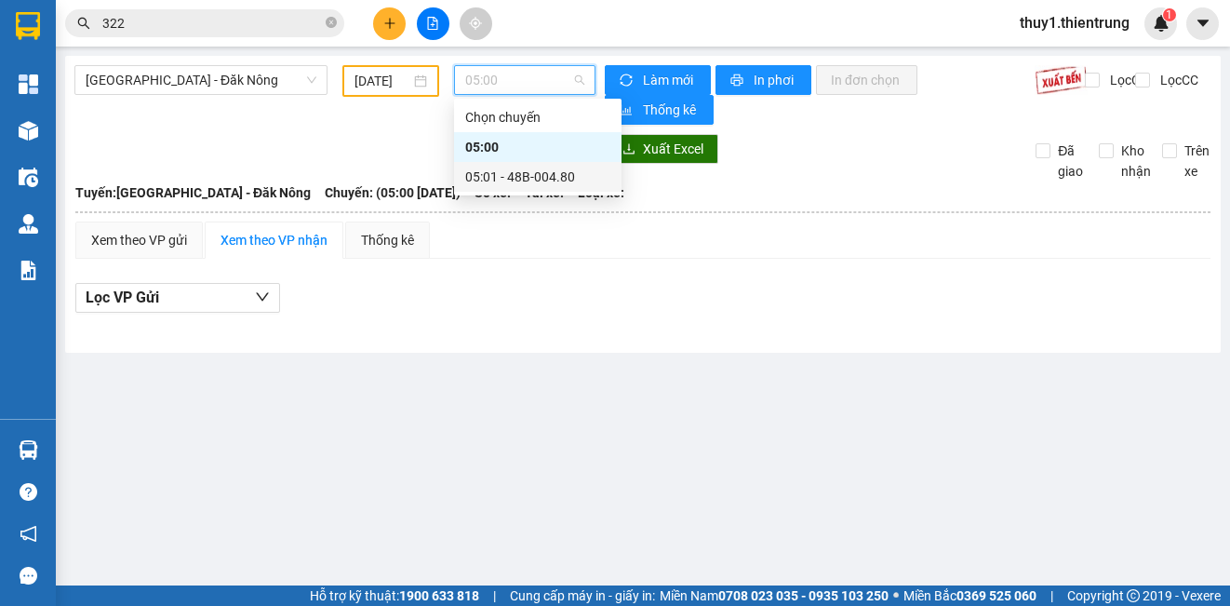
click at [504, 179] on div "05:01 - 48B-004.80" at bounding box center [537, 177] width 145 height 20
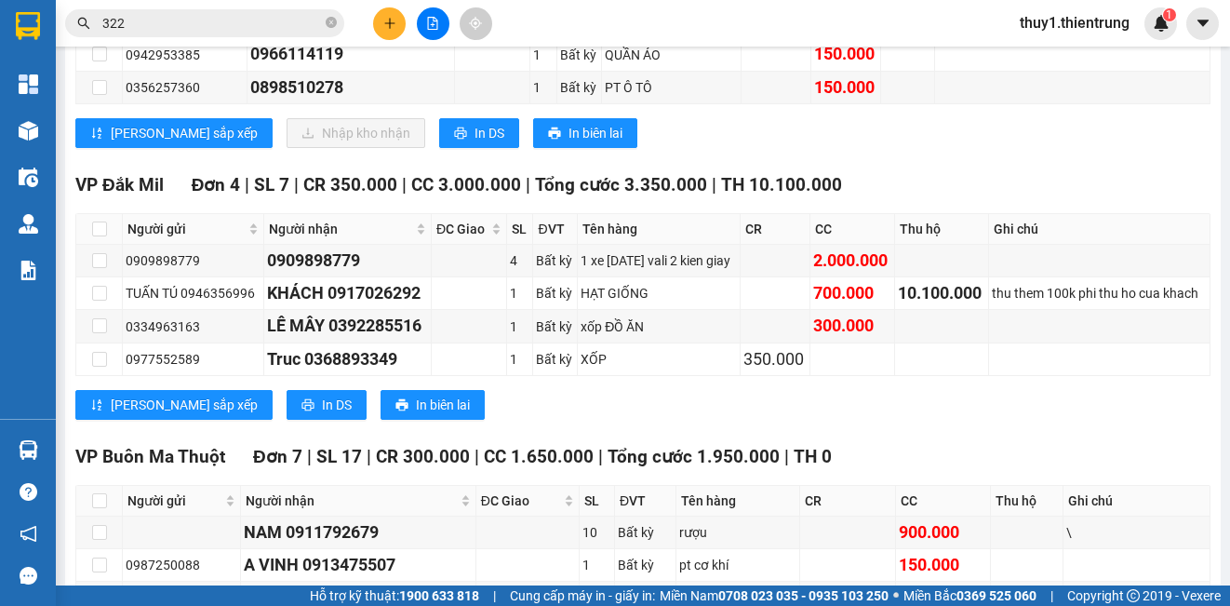
scroll to position [1209, 0]
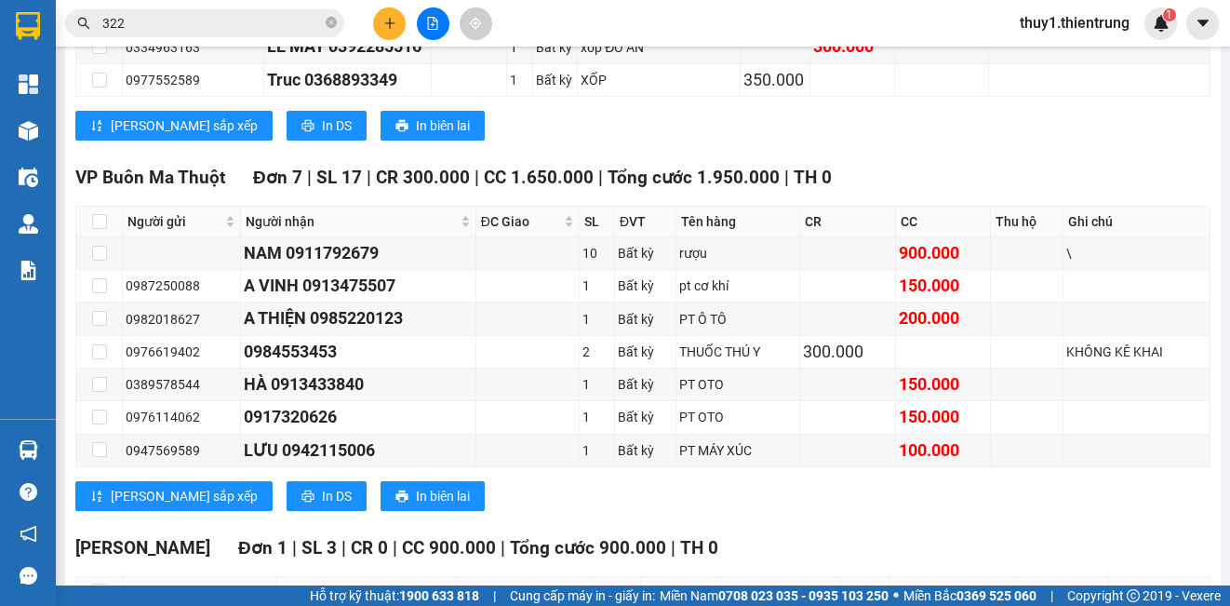
click at [739, 497] on div "[PERSON_NAME] sắp xếp In DS In biên lai" at bounding box center [642, 496] width 1135 height 30
click at [680, 141] on div "VP Đắk Mil Đơn 4 | SL 7 | CR 350.000 | CC 3.000.000 | Tổng cước 3.350.000 | TH…" at bounding box center [642, 23] width 1135 height 262
click at [986, 135] on div "[PERSON_NAME] sắp xếp In DS In biên lai" at bounding box center [642, 126] width 1135 height 30
